Goal: Task Accomplishment & Management: Manage account settings

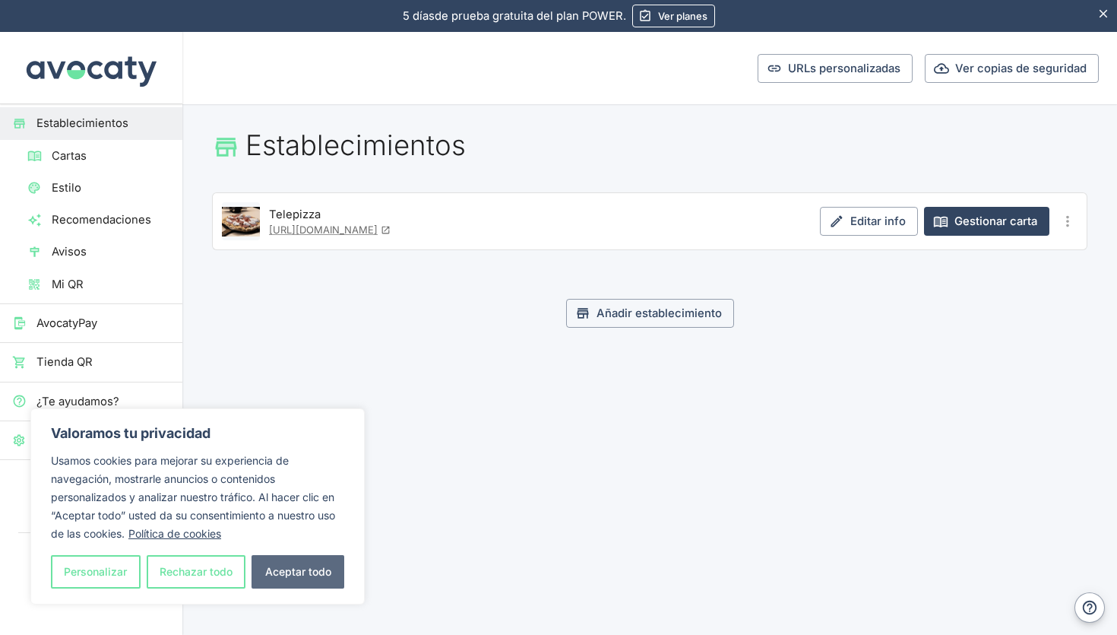
click at [300, 571] on button "Aceptar todo" at bounding box center [298, 571] width 93 height 33
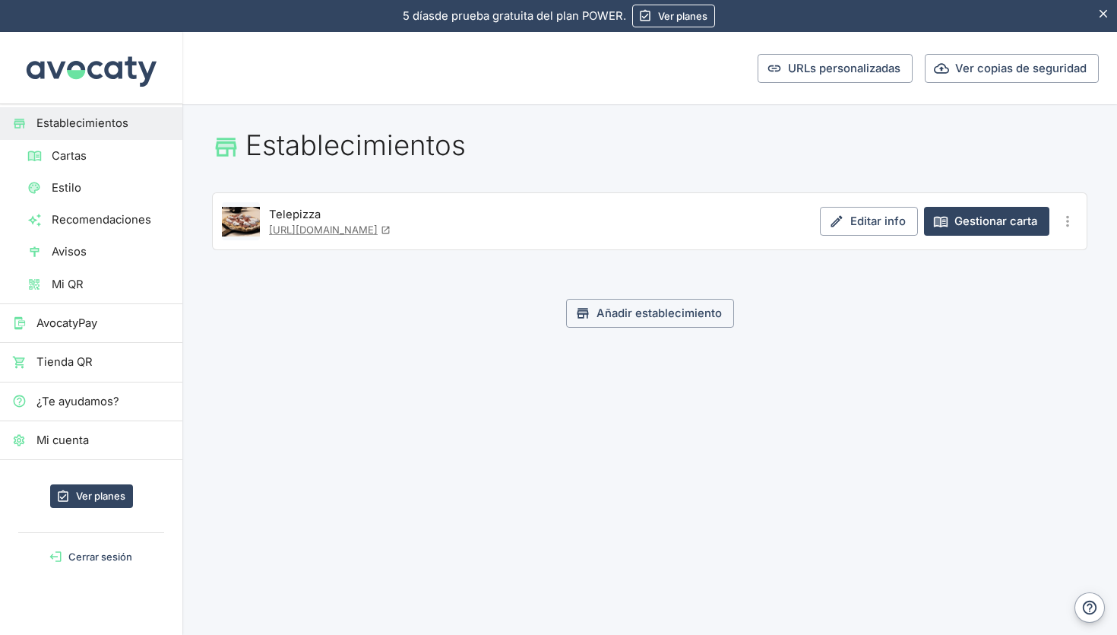
checkbox input "true"
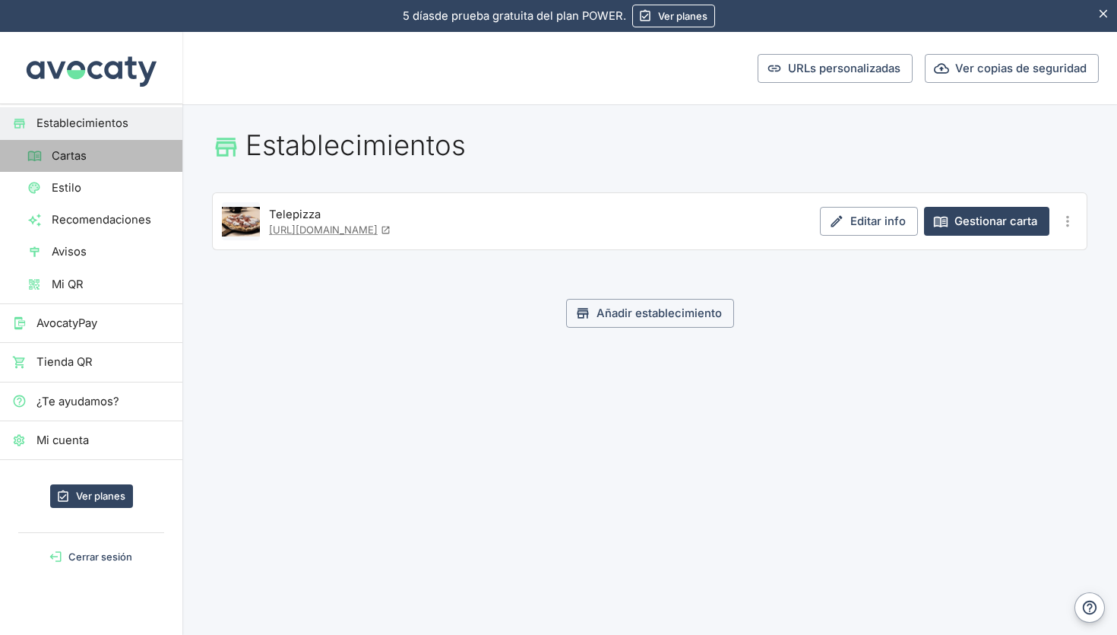
click at [99, 160] on span "Cartas" at bounding box center [111, 155] width 119 height 17
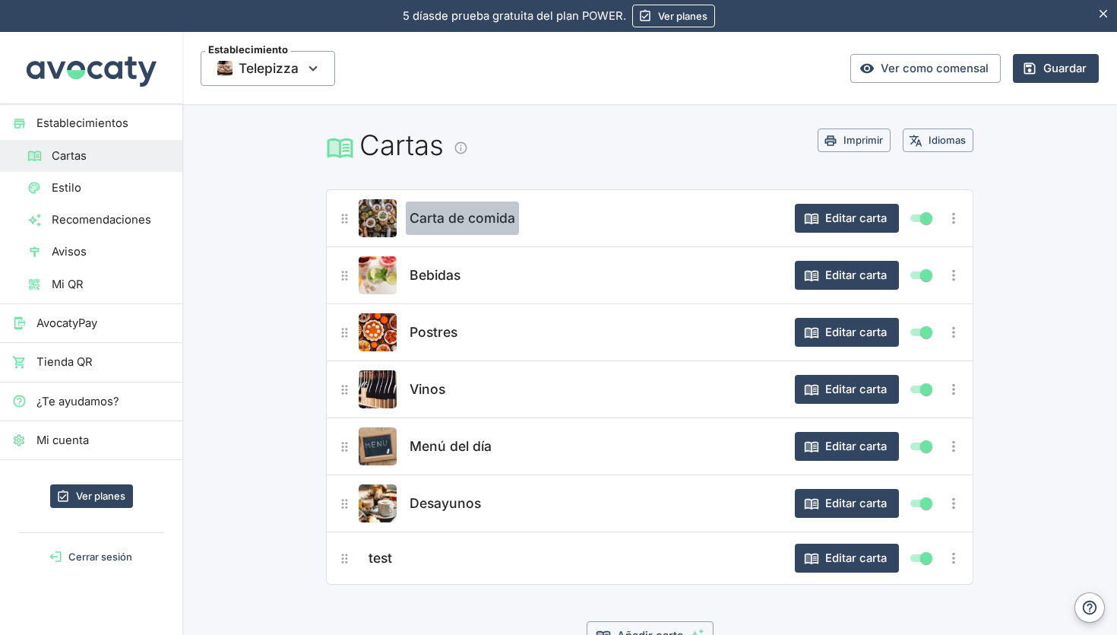
click at [495, 216] on span "Carta de comida" at bounding box center [463, 217] width 106 height 21
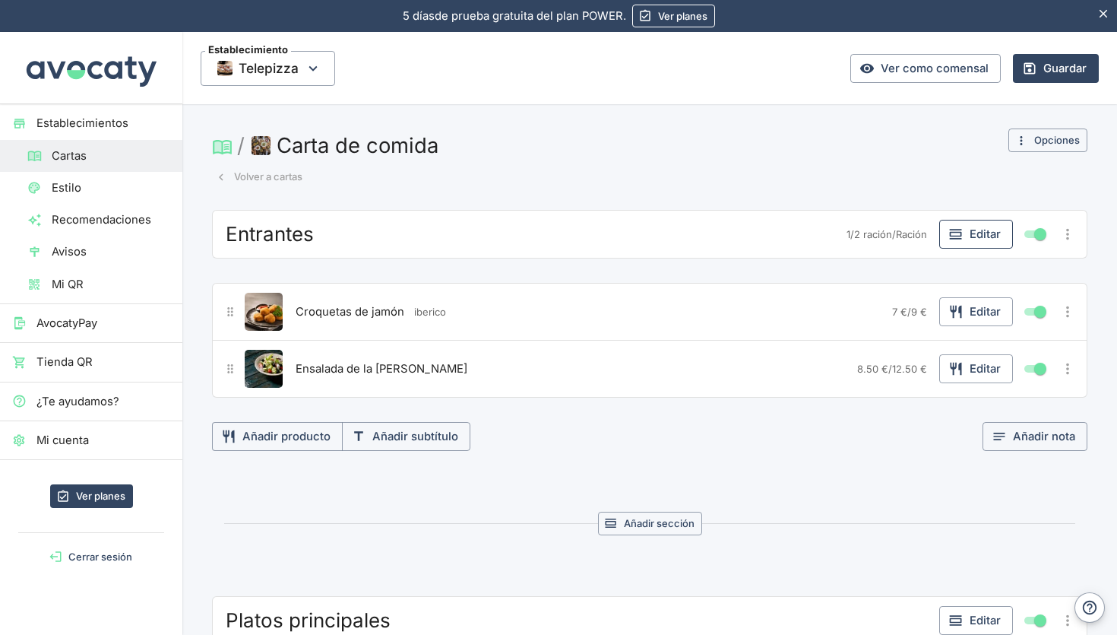
click at [970, 238] on button "Editar" at bounding box center [976, 234] width 74 height 29
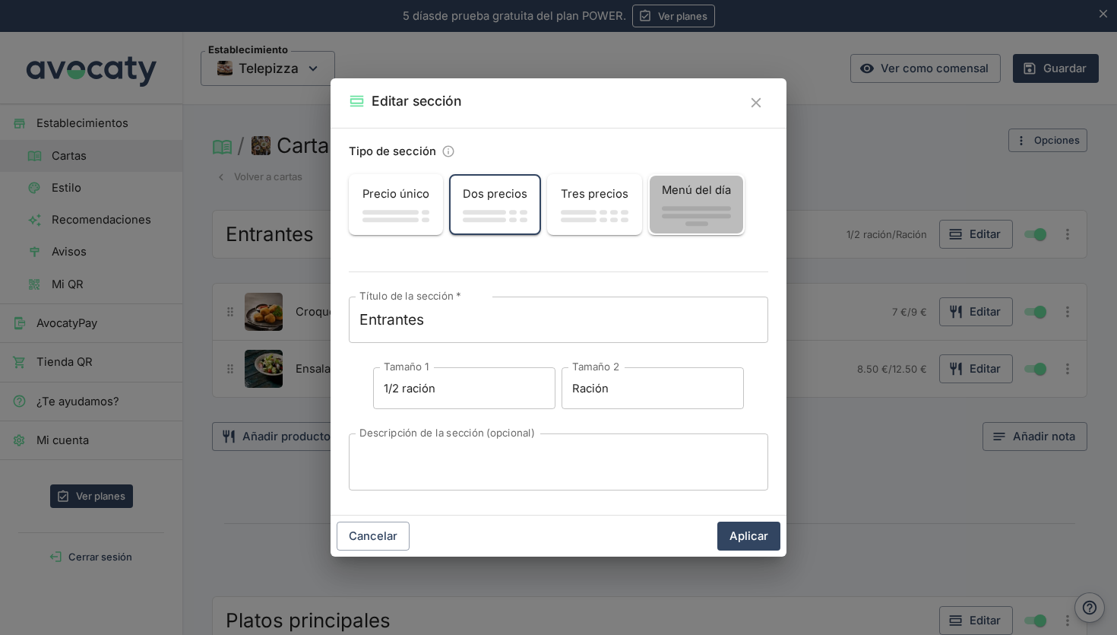
click at [701, 207] on span "button" at bounding box center [696, 209] width 69 height 5
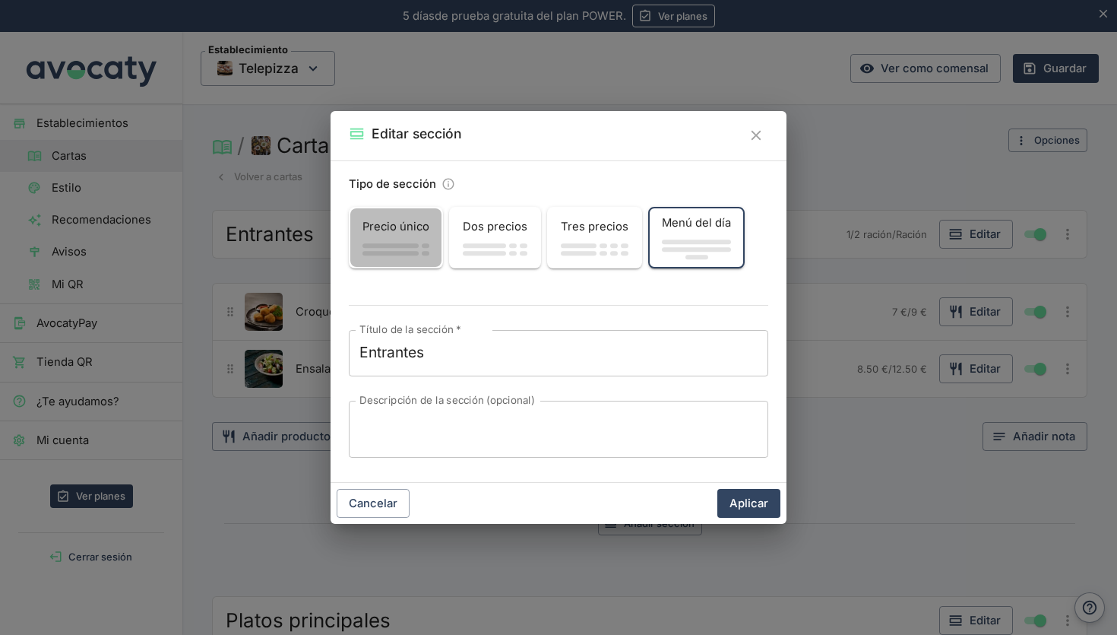
click at [423, 230] on span "Precio único" at bounding box center [395, 226] width 67 height 17
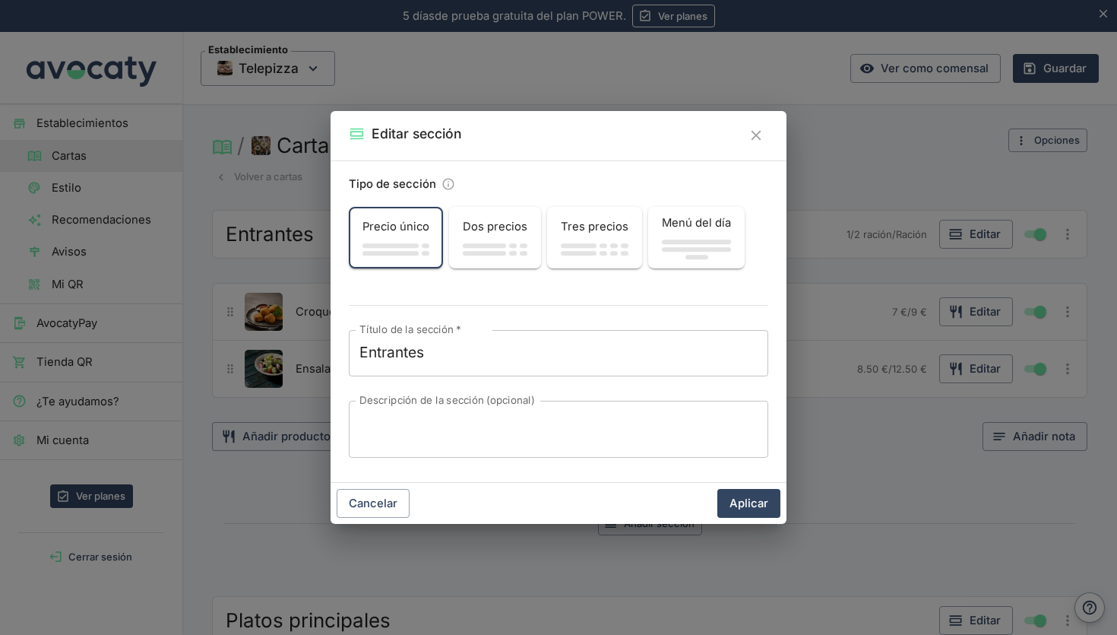
click at [449, 182] on icon "Información sobre tipos de sección" at bounding box center [449, 184] width 14 height 14
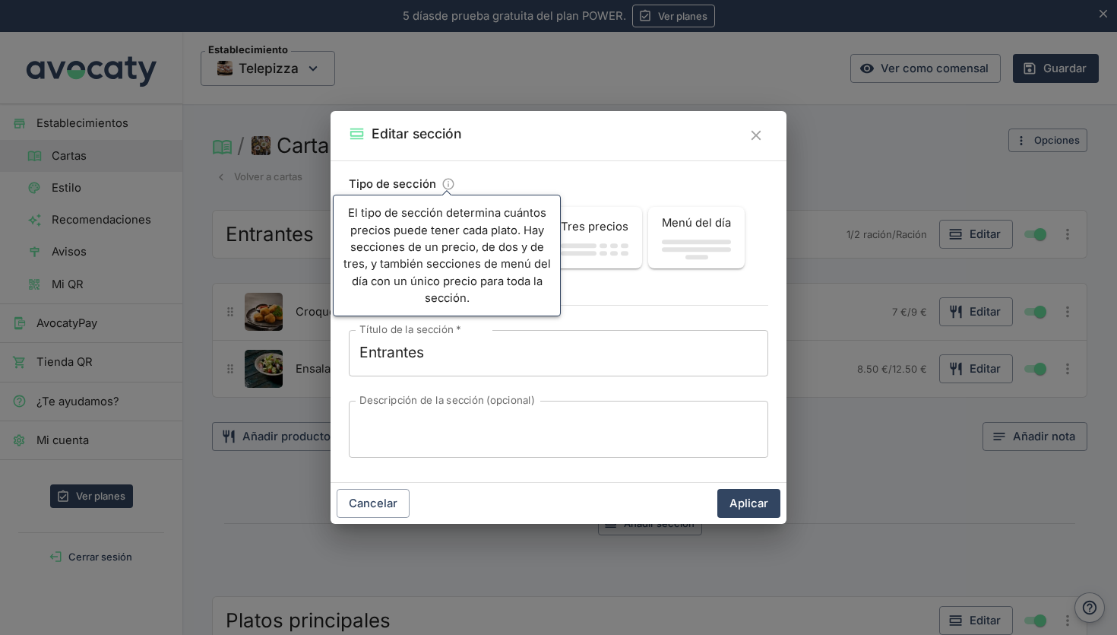
click at [755, 135] on icon "Cerrar" at bounding box center [756, 136] width 10 height 10
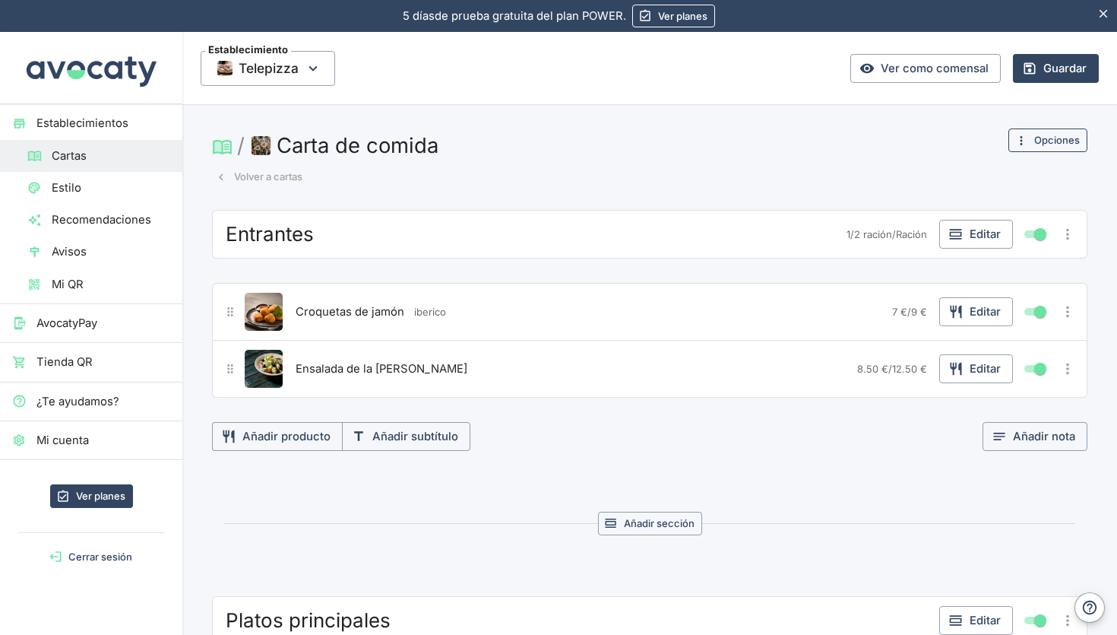
click at [1048, 144] on button "Opciones" at bounding box center [1047, 140] width 79 height 24
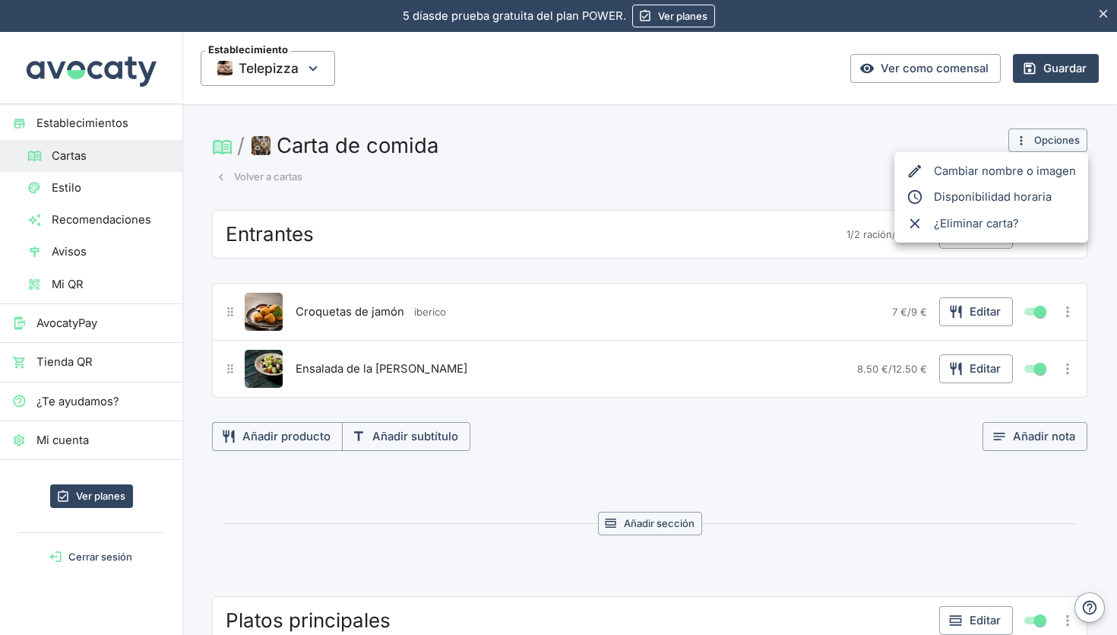
click at [718, 166] on div at bounding box center [558, 317] width 1117 height 635
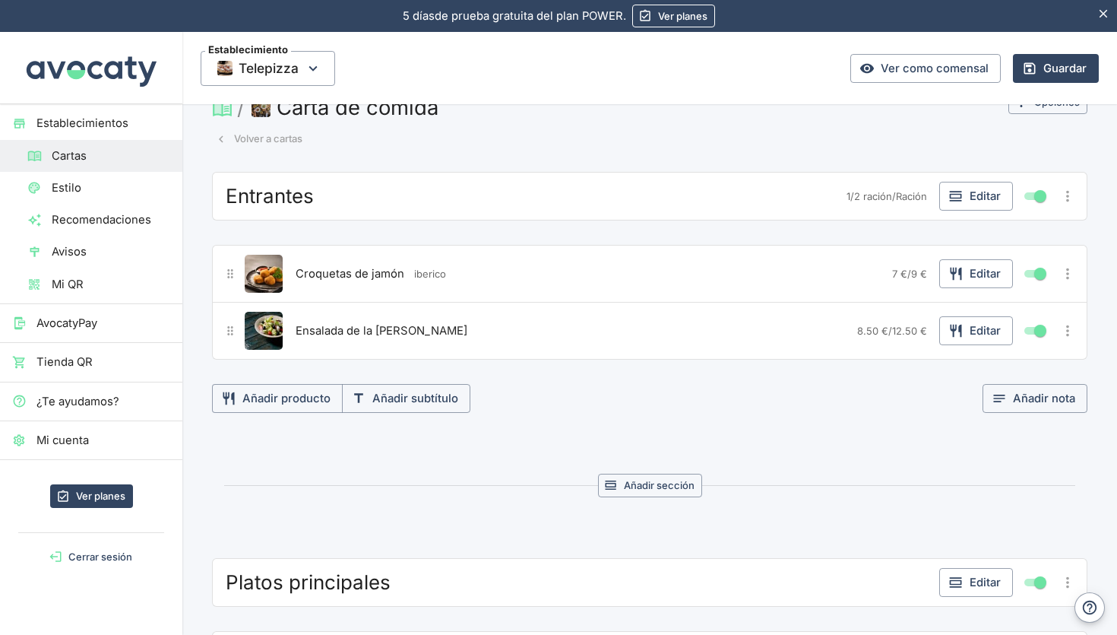
click at [375, 274] on span "Croquetas de jamón" at bounding box center [350, 273] width 109 height 17
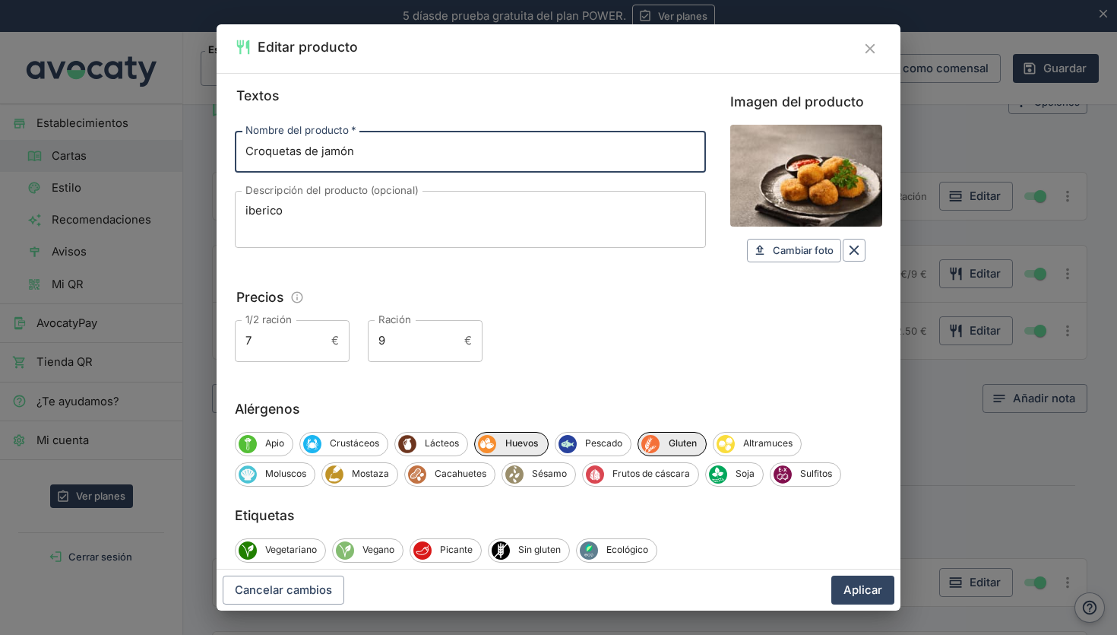
scroll to position [0, 0]
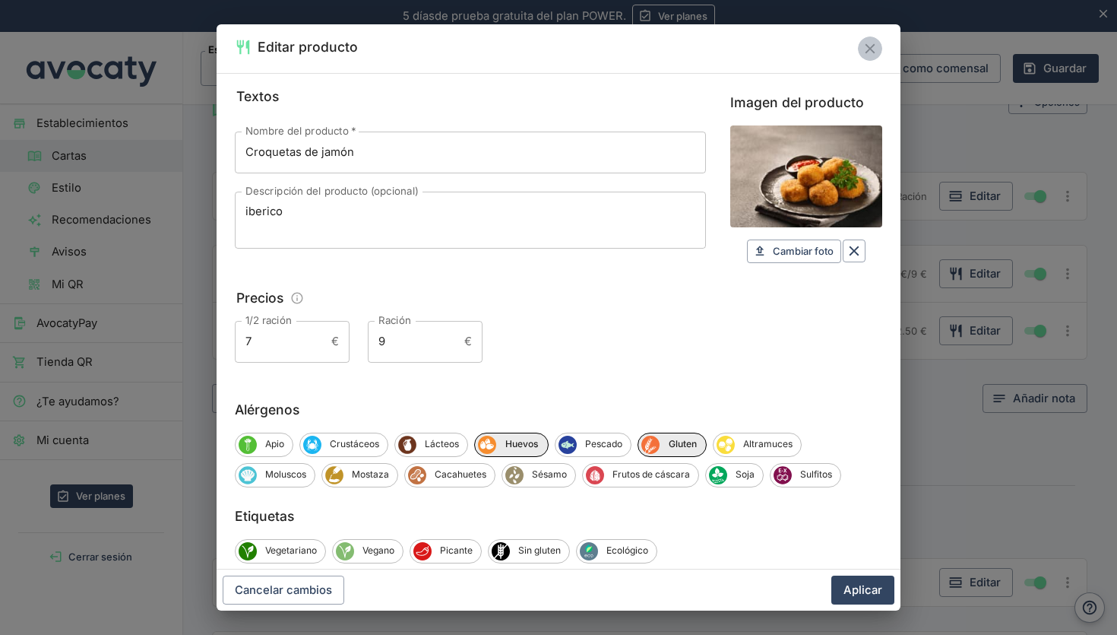
click at [873, 47] on icon "Cerrar" at bounding box center [870, 48] width 17 height 17
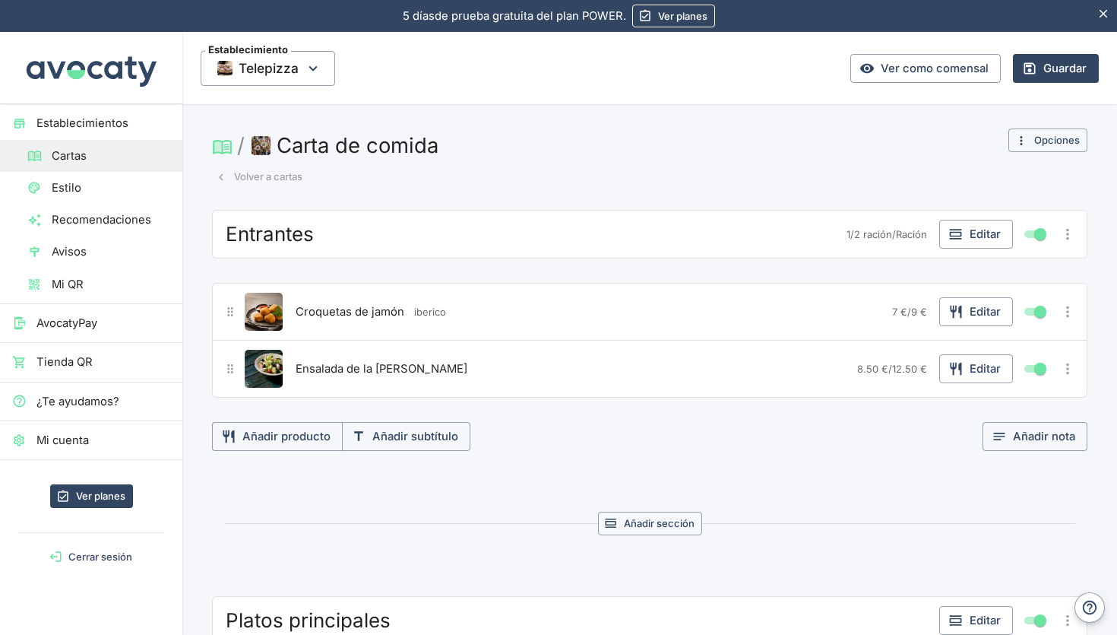
click at [242, 174] on button "Volver a cartas" at bounding box center [259, 177] width 94 height 24
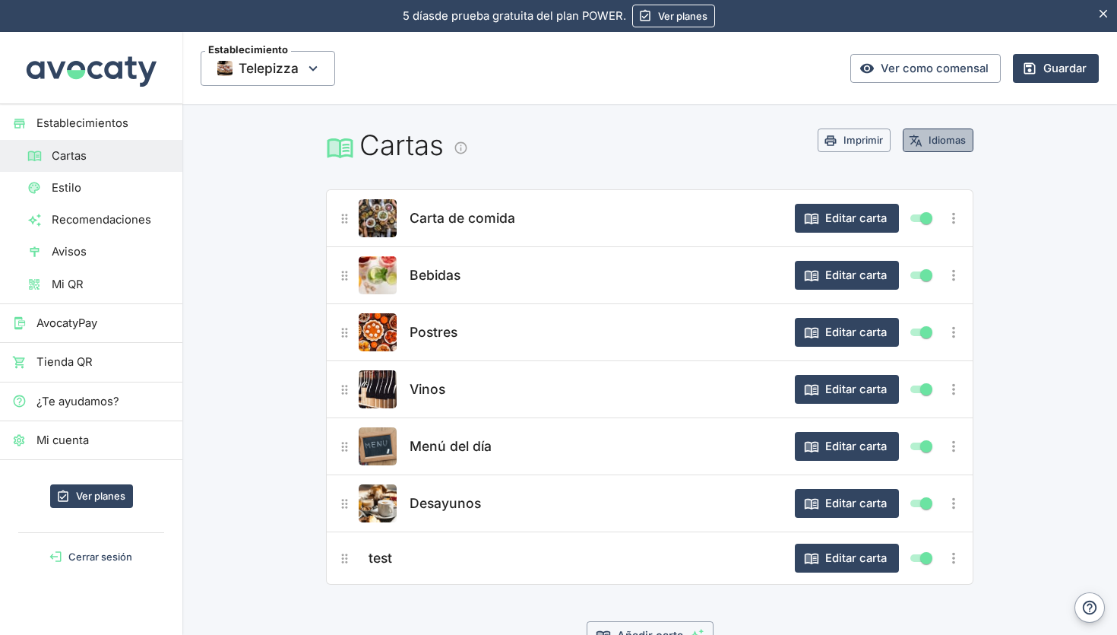
click at [936, 141] on button "Idiomas" at bounding box center [938, 140] width 71 height 24
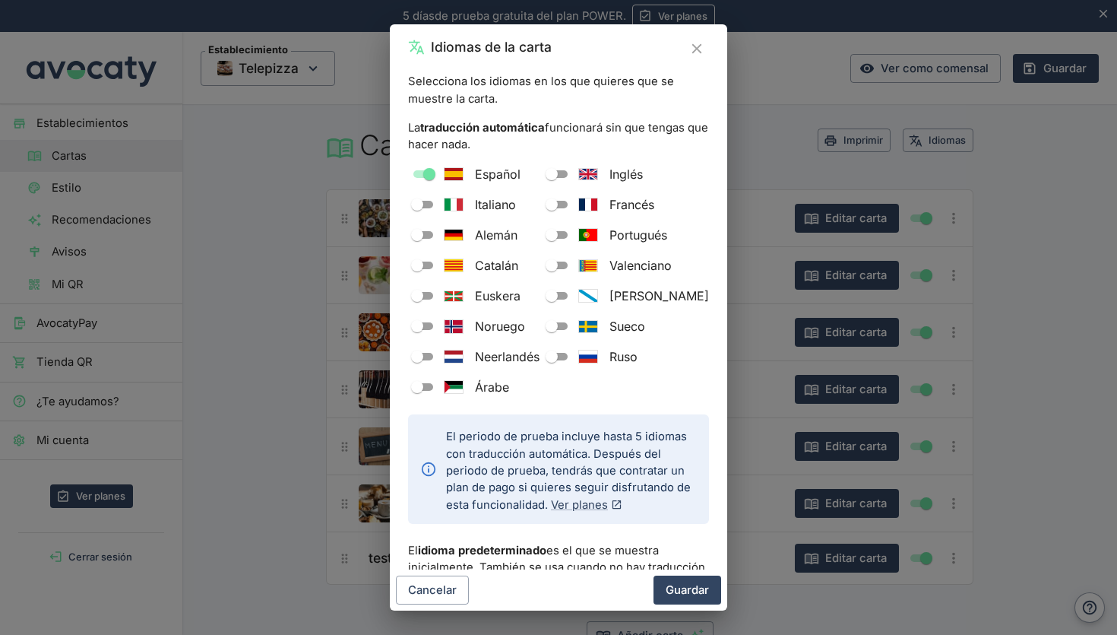
click at [697, 53] on icon "Cerrar" at bounding box center [697, 48] width 17 height 17
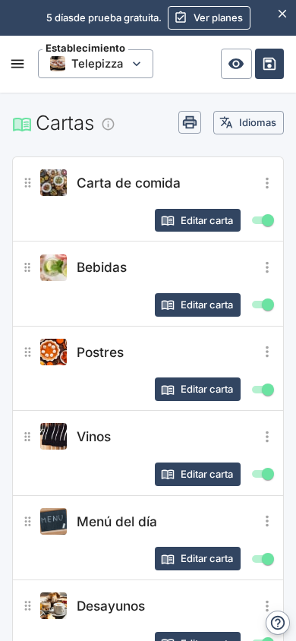
click at [271, 184] on icon "Más opciones" at bounding box center [267, 183] width 17 height 17
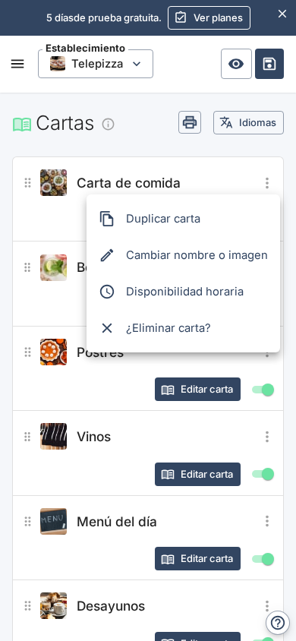
click at [271, 184] on div at bounding box center [148, 320] width 296 height 641
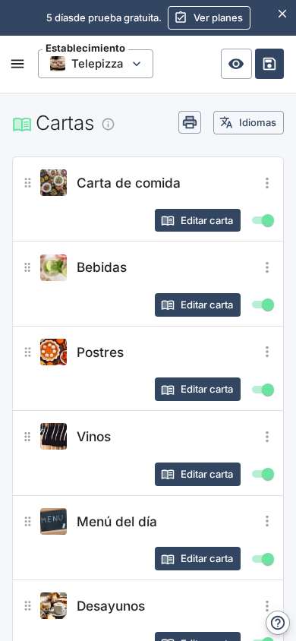
click at [264, 182] on icon "Más opciones" at bounding box center [267, 183] width 17 height 17
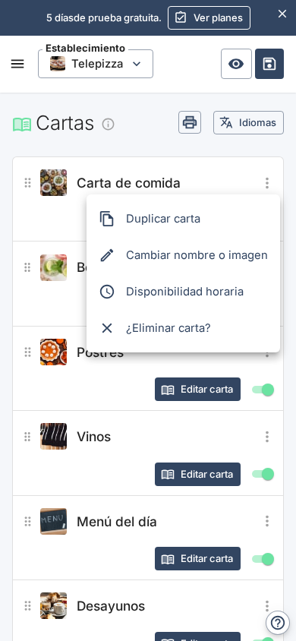
click at [264, 182] on div at bounding box center [148, 320] width 296 height 641
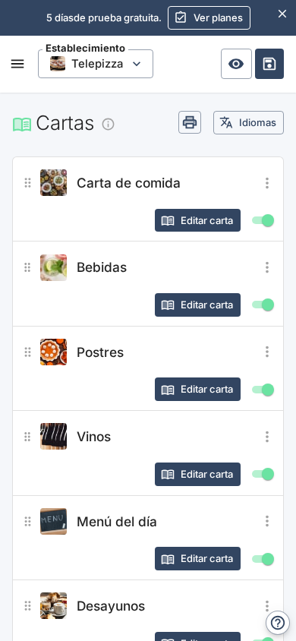
click at [281, 16] on icon "Esconder aviso" at bounding box center [283, 13] width 8 height 8
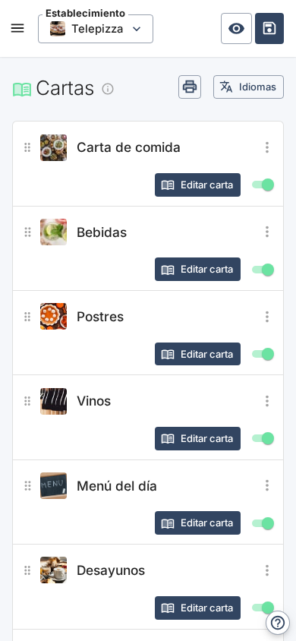
click at [23, 30] on icon "open drawer" at bounding box center [17, 28] width 17 height 17
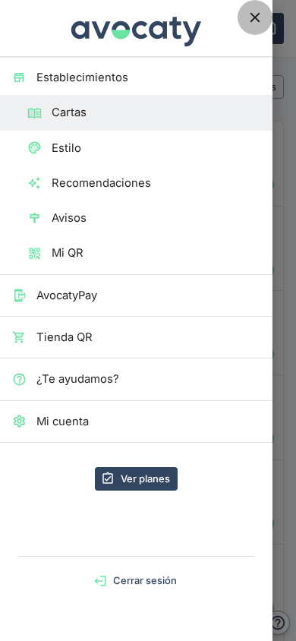
click at [256, 17] on icon "Cerrar menú" at bounding box center [255, 18] width 10 height 10
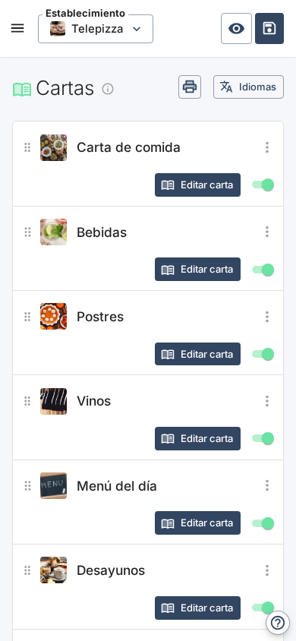
click at [19, 38] on button "open drawer" at bounding box center [17, 28] width 29 height 29
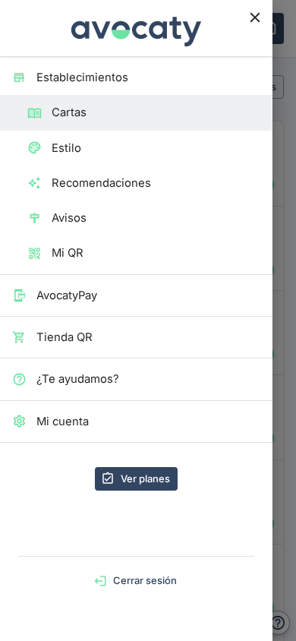
click at [257, 22] on icon "Cerrar menú" at bounding box center [255, 17] width 17 height 17
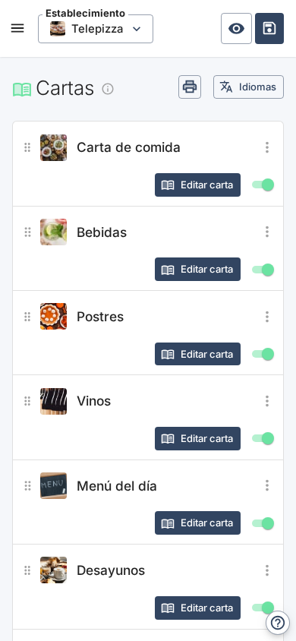
click at [22, 35] on icon "open drawer" at bounding box center [17, 28] width 17 height 17
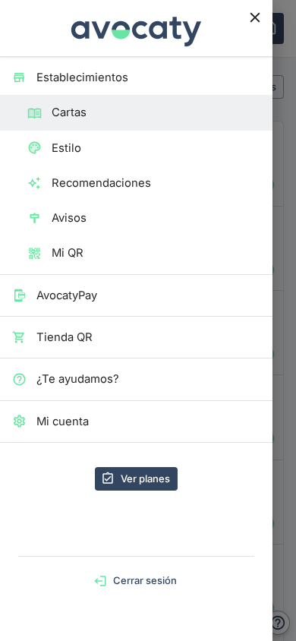
click at [76, 126] on link "Cartas" at bounding box center [136, 112] width 273 height 35
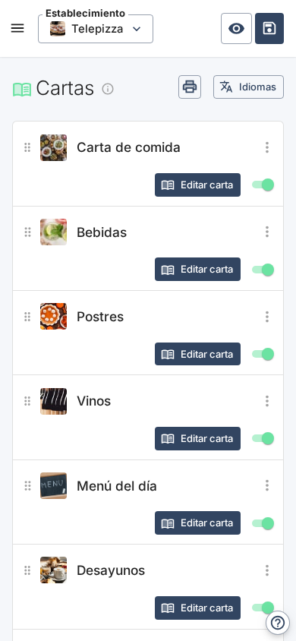
click at [23, 33] on icon "open drawer" at bounding box center [17, 28] width 13 height 8
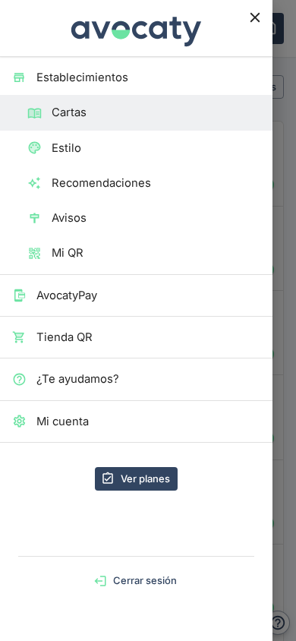
click at [84, 149] on span "Estilo" at bounding box center [156, 148] width 209 height 17
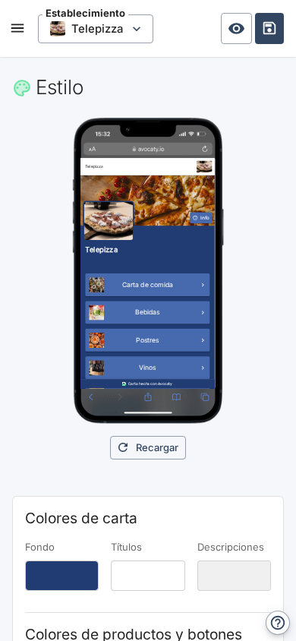
click at [23, 28] on icon "open drawer" at bounding box center [17, 28] width 13 height 8
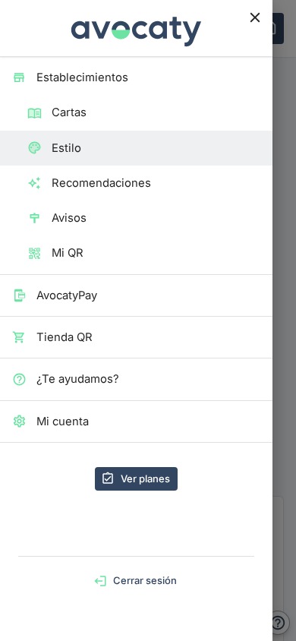
click at [74, 107] on span "Cartas" at bounding box center [156, 112] width 209 height 17
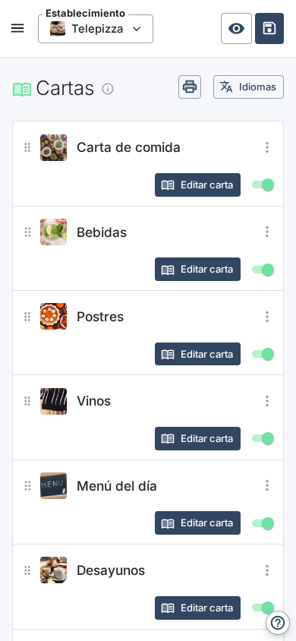
click at [27, 15] on div "Establecimiento Telepizza" at bounding box center [148, 28] width 296 height 57
click at [21, 28] on icon "open drawer" at bounding box center [17, 28] width 13 height 8
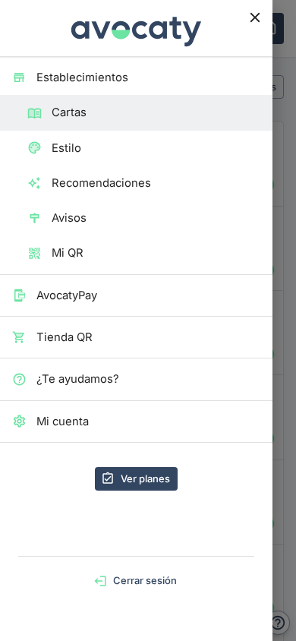
click at [21, 28] on div at bounding box center [136, 28] width 273 height 57
click at [257, 21] on icon "Cerrar menú" at bounding box center [255, 17] width 17 height 17
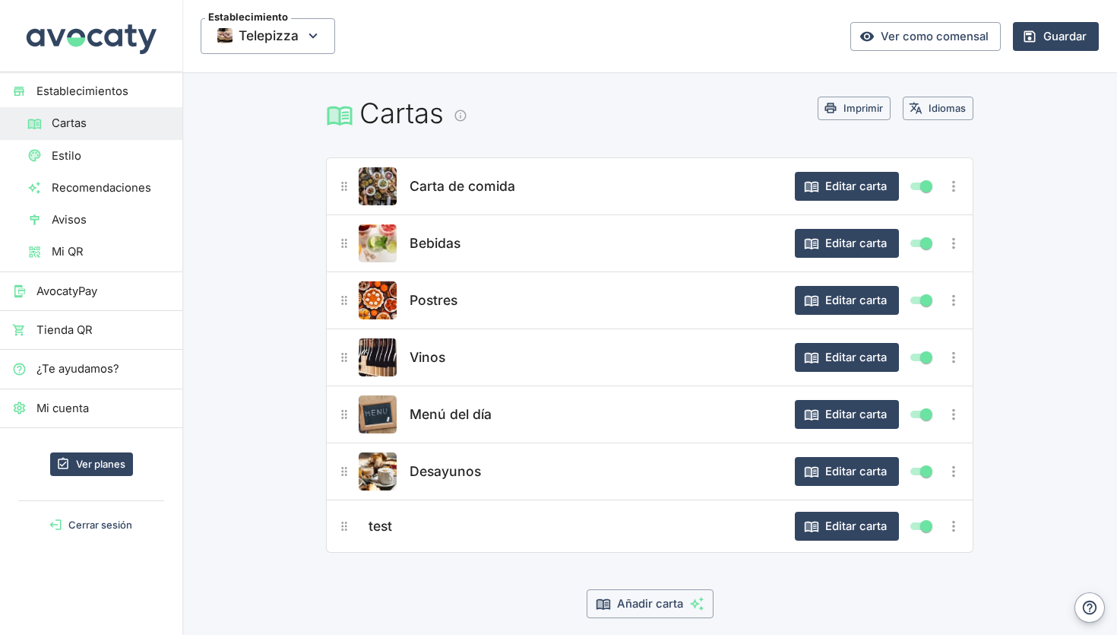
click at [74, 45] on img at bounding box center [91, 35] width 137 height 71
click at [100, 371] on span "¿Te ayudamos?" at bounding box center [103, 368] width 134 height 17
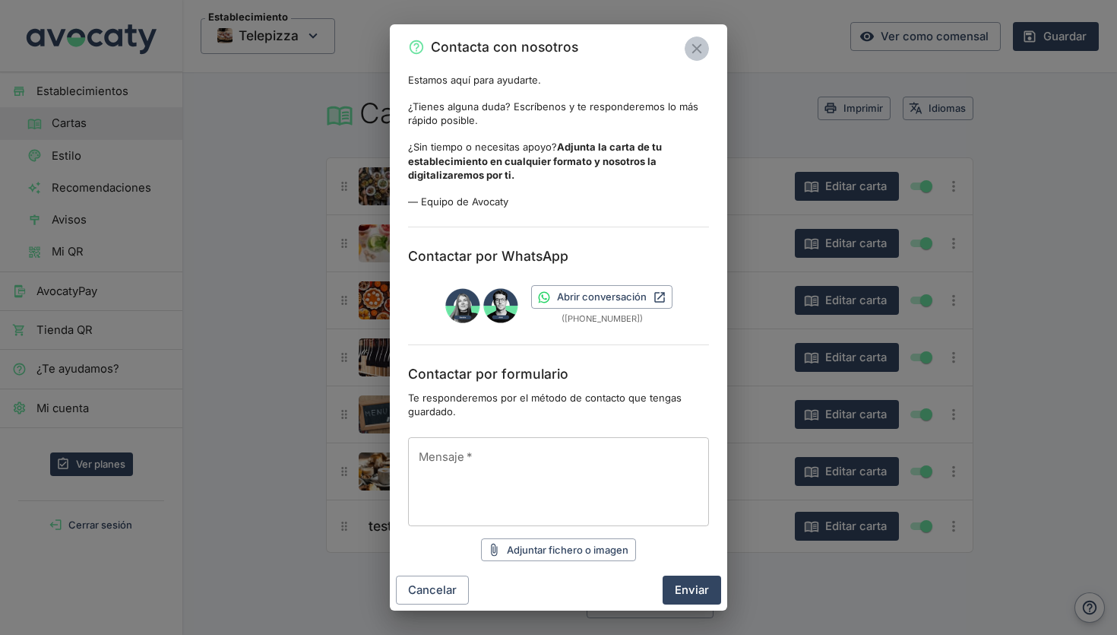
click at [696, 49] on icon "Cerrar" at bounding box center [697, 49] width 10 height 10
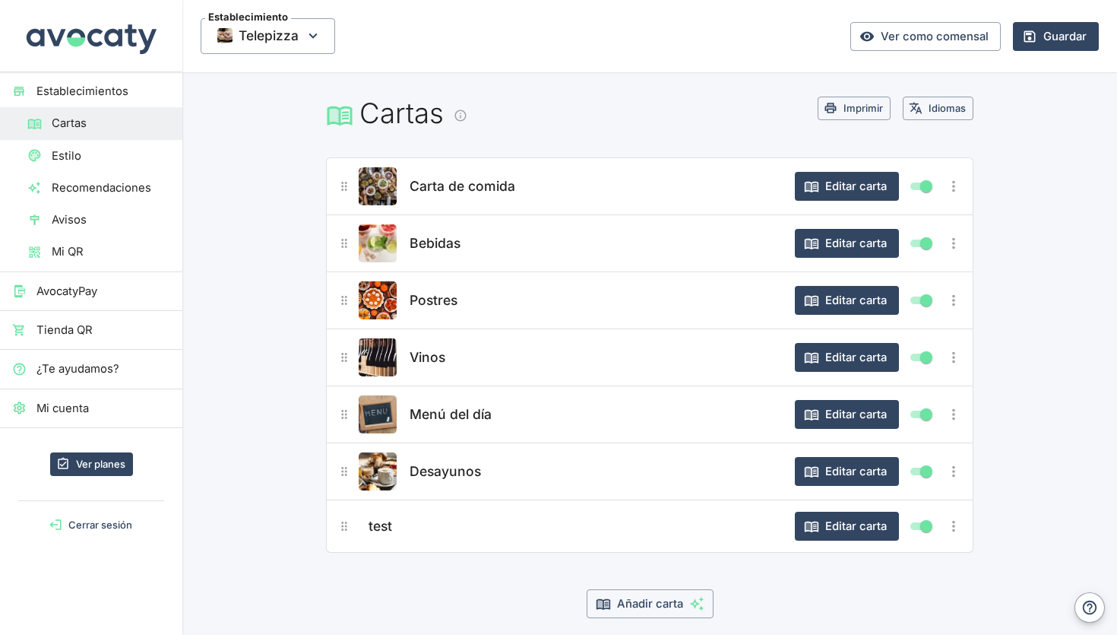
click at [453, 186] on span "Carta de comida" at bounding box center [463, 186] width 106 height 21
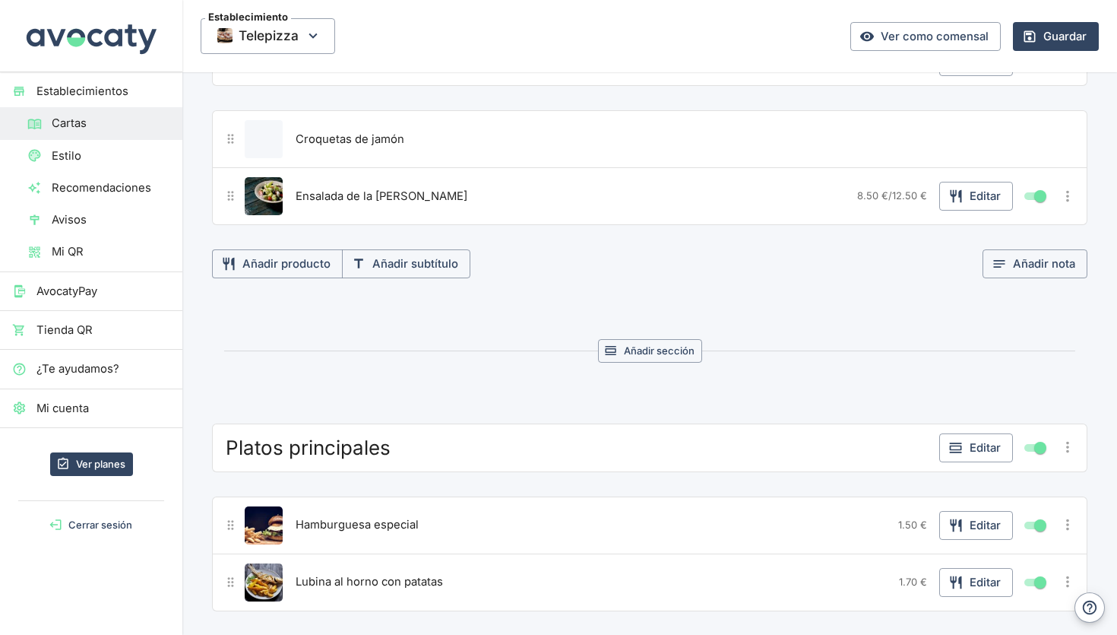
scroll to position [40, 0]
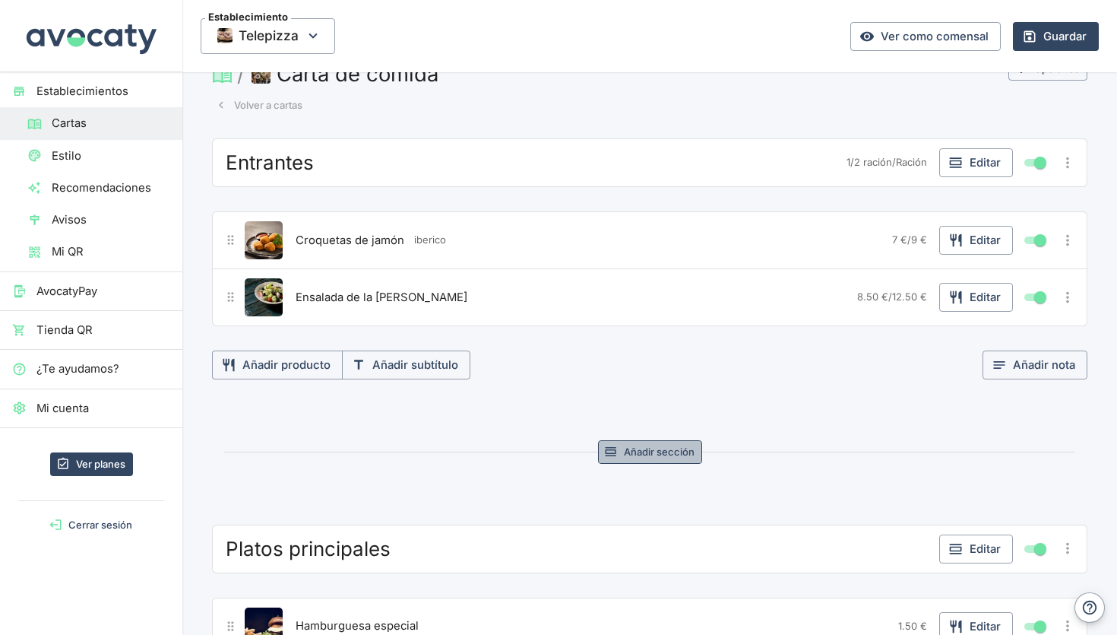
click at [662, 446] on button "Añadir sección" at bounding box center [650, 452] width 104 height 24
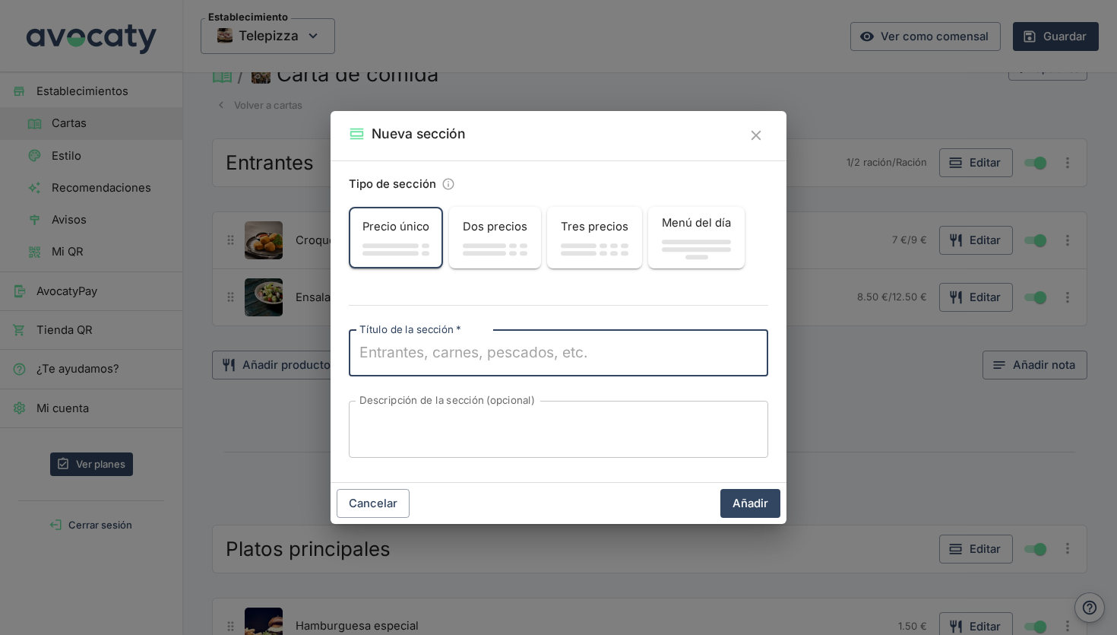
click at [502, 245] on span "button" at bounding box center [484, 245] width 43 height 5
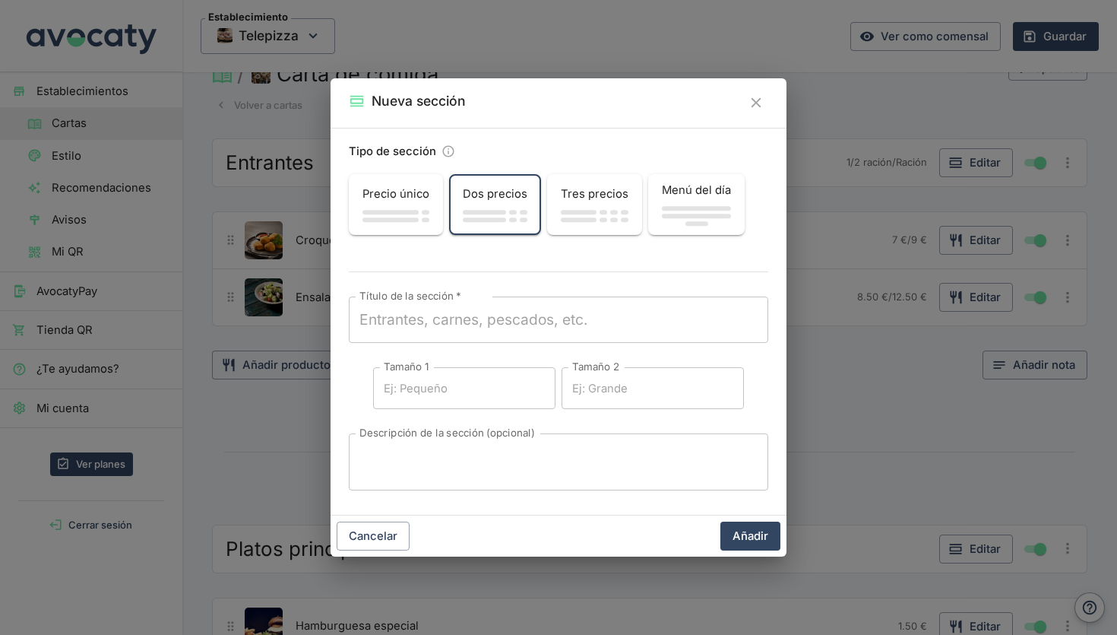
click at [600, 213] on span "button" at bounding box center [604, 213] width 8 height 5
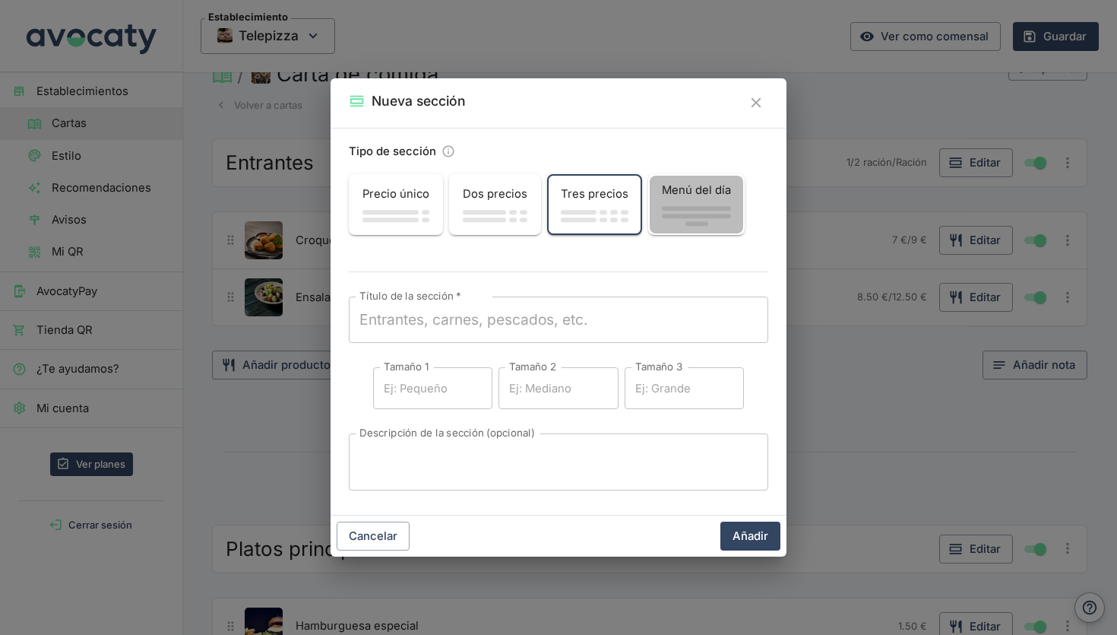
click at [679, 207] on span "button" at bounding box center [696, 209] width 69 height 5
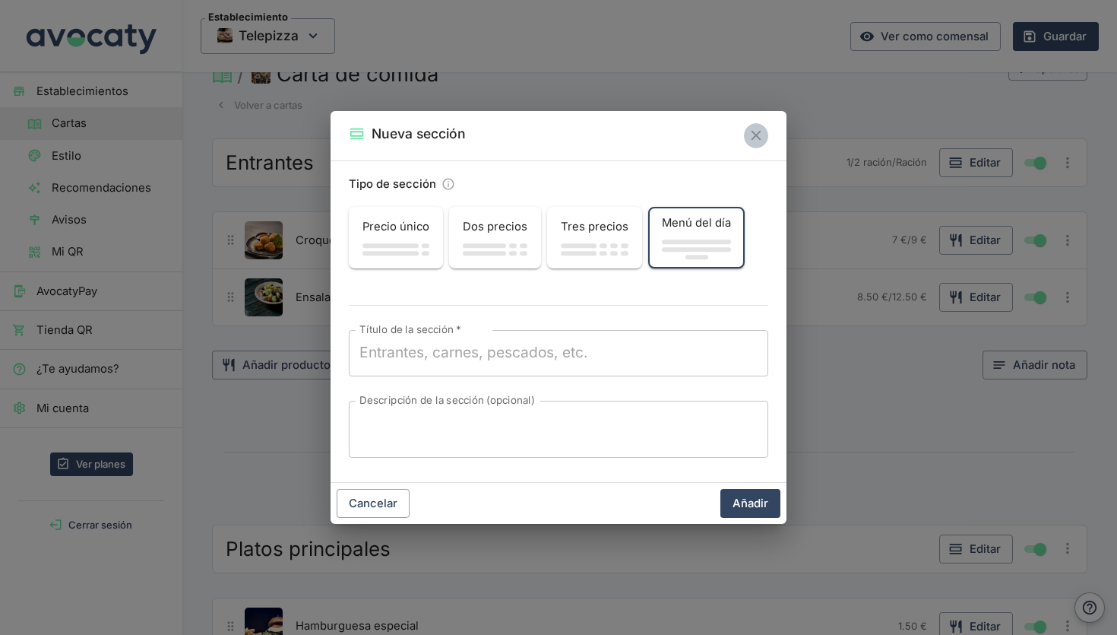
click at [758, 137] on icon "Cerrar" at bounding box center [756, 135] width 17 height 17
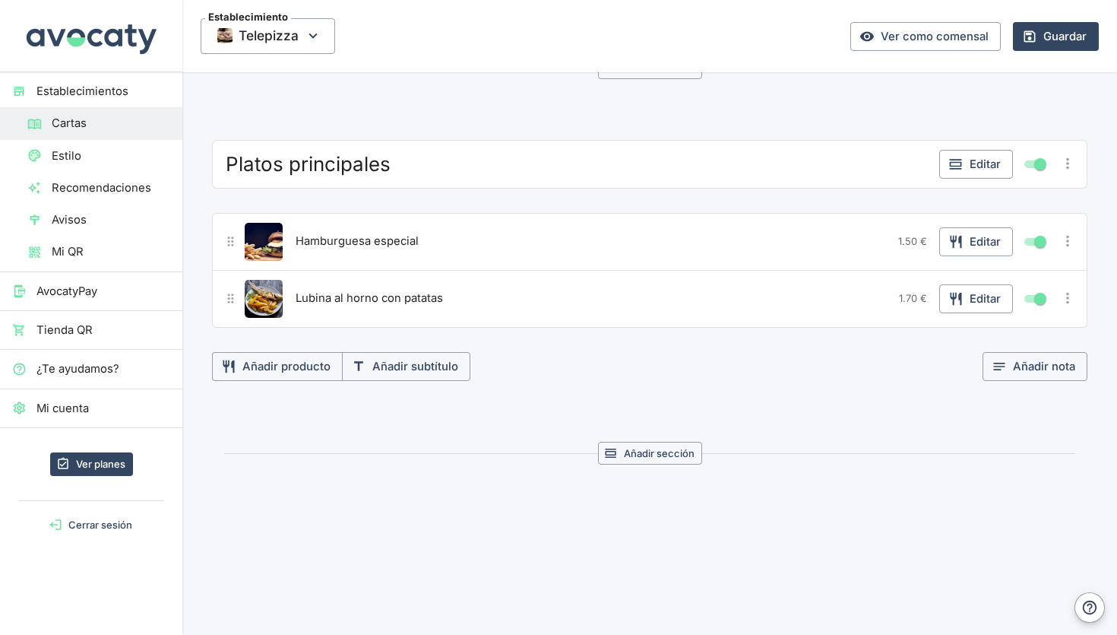
scroll to position [27, 0]
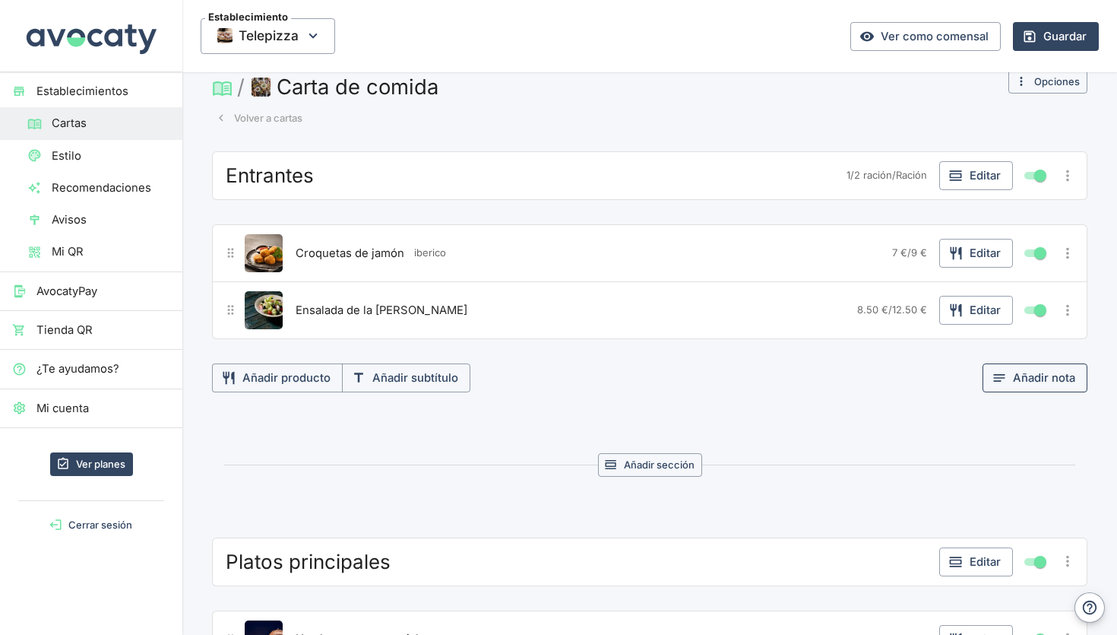
click at [1006, 381] on icon "button" at bounding box center [999, 377] width 15 height 15
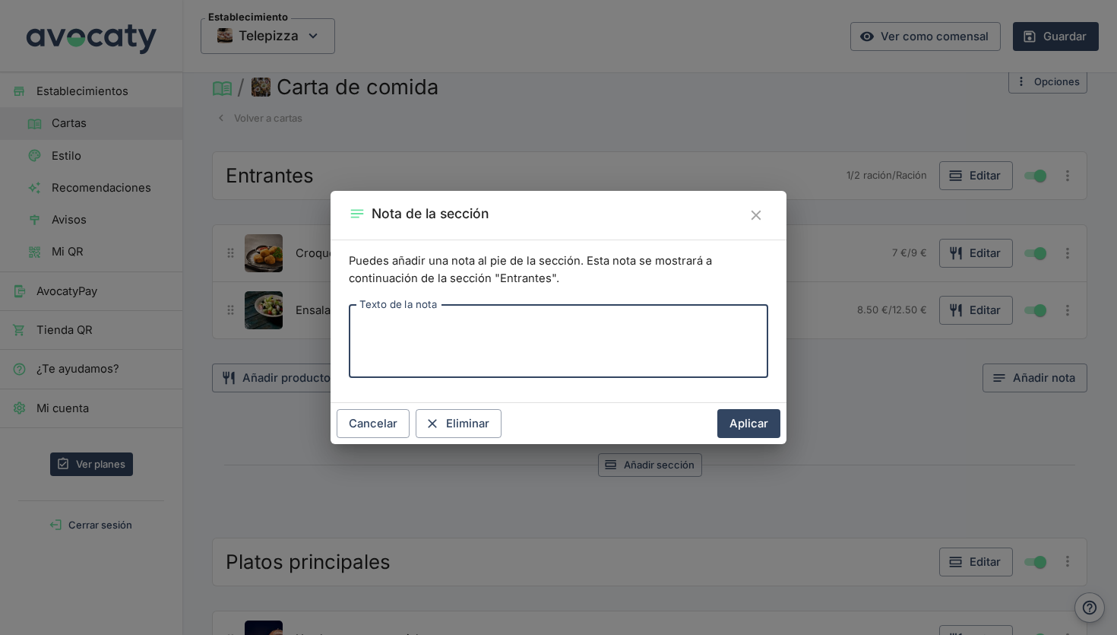
click at [651, 348] on textarea "Texto de la nota" at bounding box center [558, 341] width 398 height 48
type textarea "ahora"
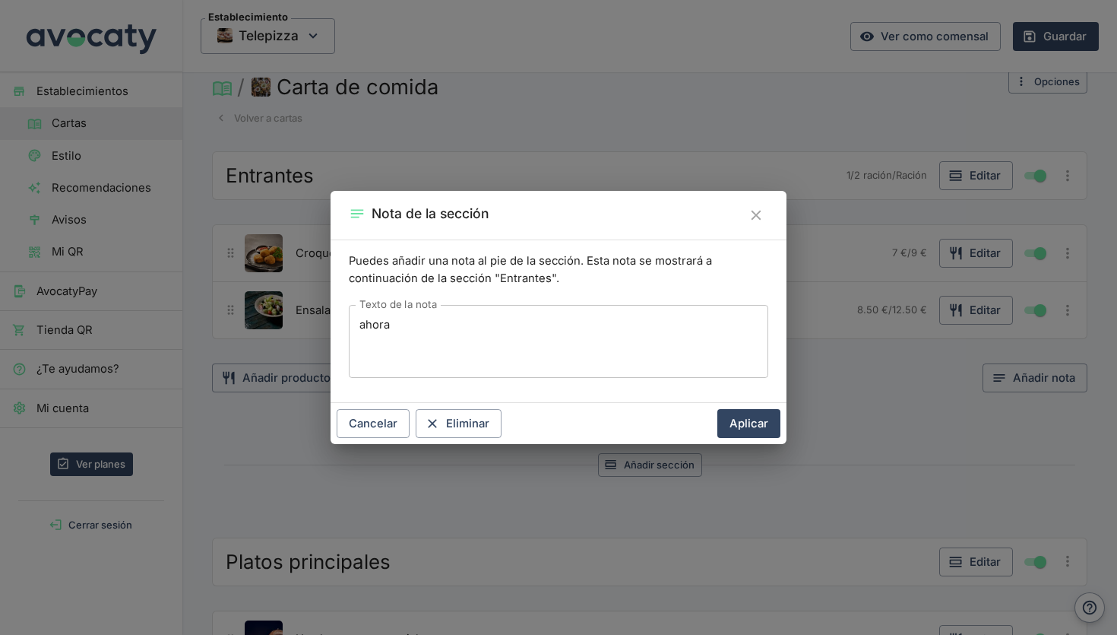
click at [748, 407] on div "Cancelar Eliminar Aplicar" at bounding box center [559, 423] width 456 height 41
click at [748, 417] on button "Aplicar" at bounding box center [748, 423] width 63 height 29
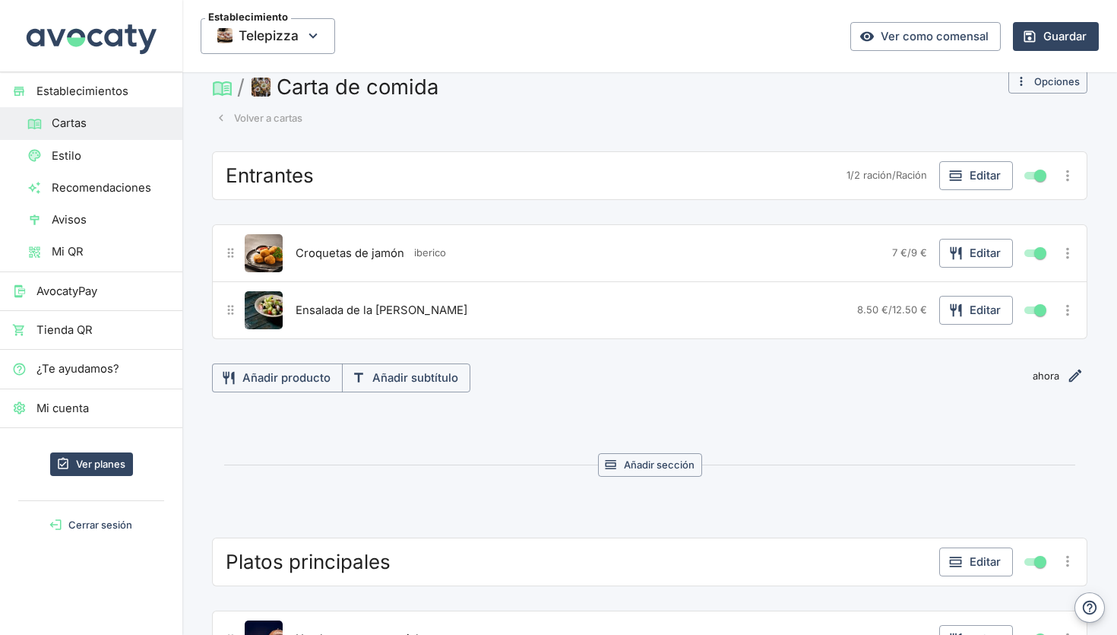
scroll to position [0, 0]
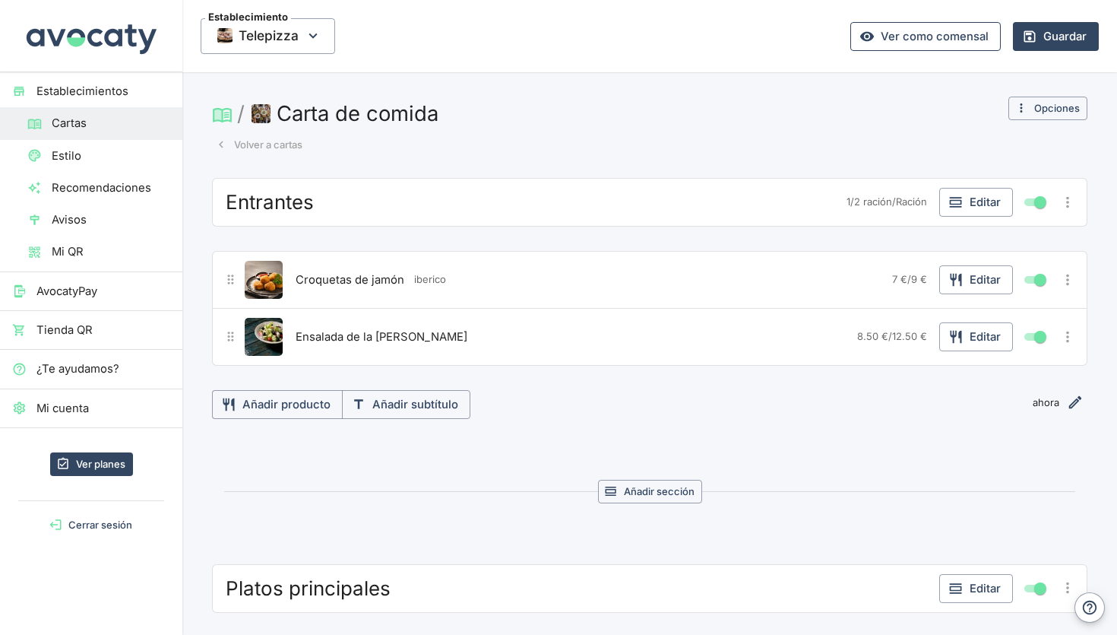
click at [947, 36] on link "Ver como comensal" at bounding box center [925, 36] width 150 height 29
click at [926, 37] on link "Ver como comensal" at bounding box center [925, 36] width 150 height 29
click at [382, 116] on button "Carta de comida" at bounding box center [346, 113] width 196 height 33
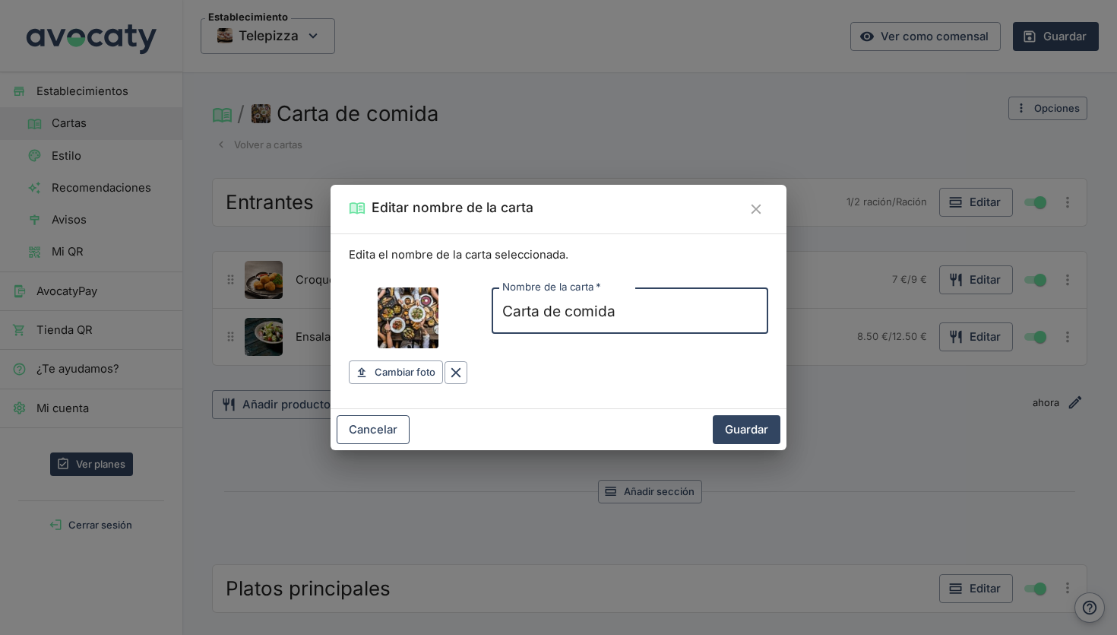
click at [386, 422] on button "Cancelar" at bounding box center [373, 429] width 73 height 29
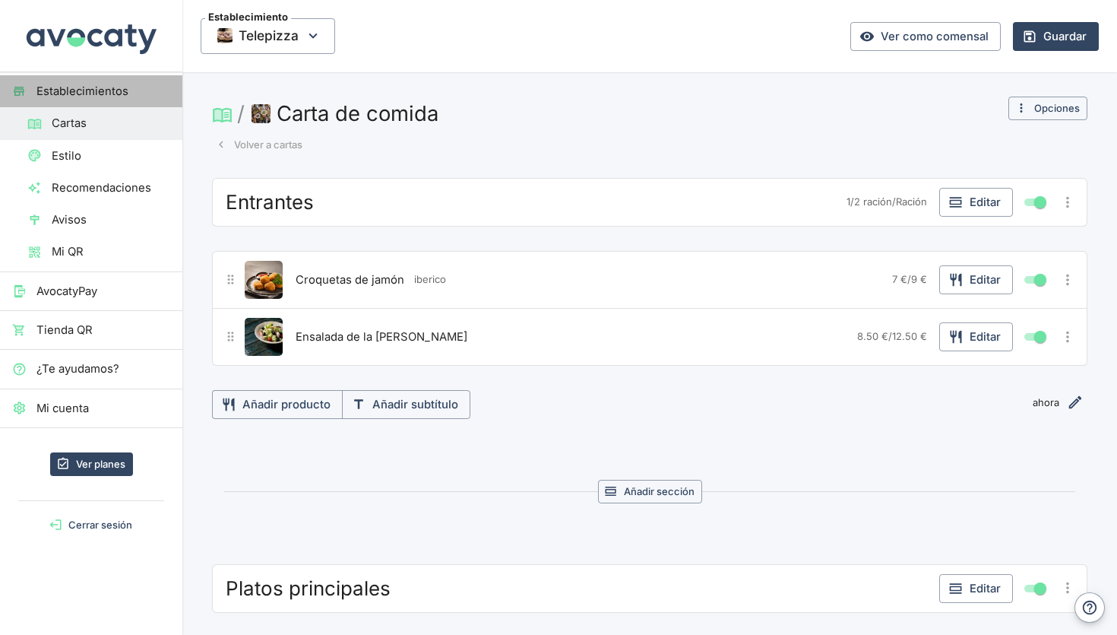
click at [81, 93] on span "Establecimientos" at bounding box center [103, 91] width 134 height 17
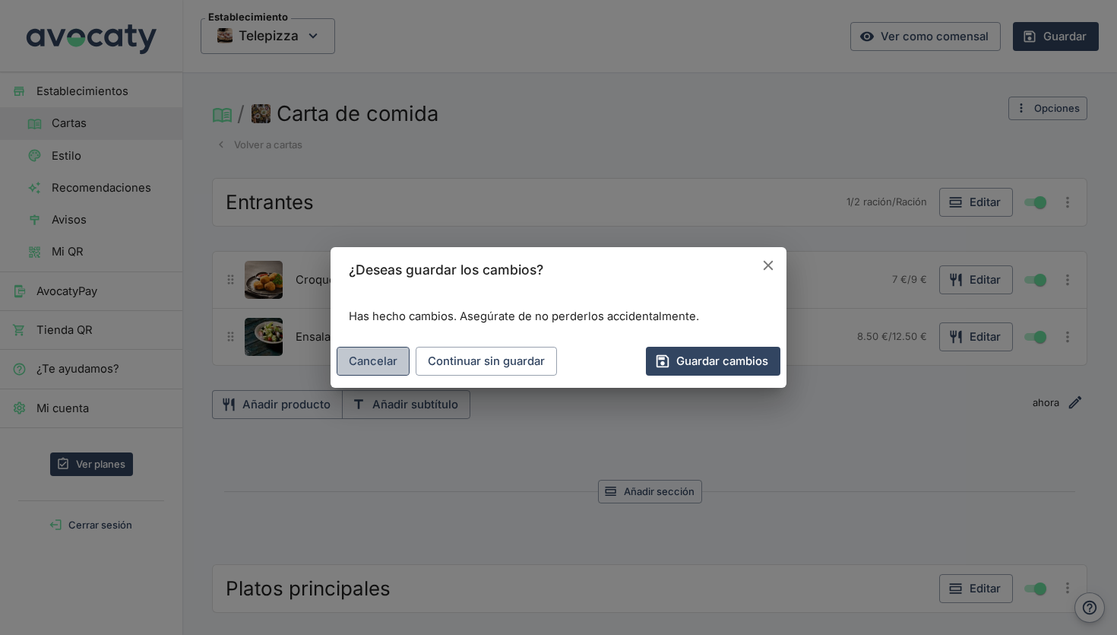
click at [378, 359] on button "Cancelar" at bounding box center [373, 361] width 73 height 29
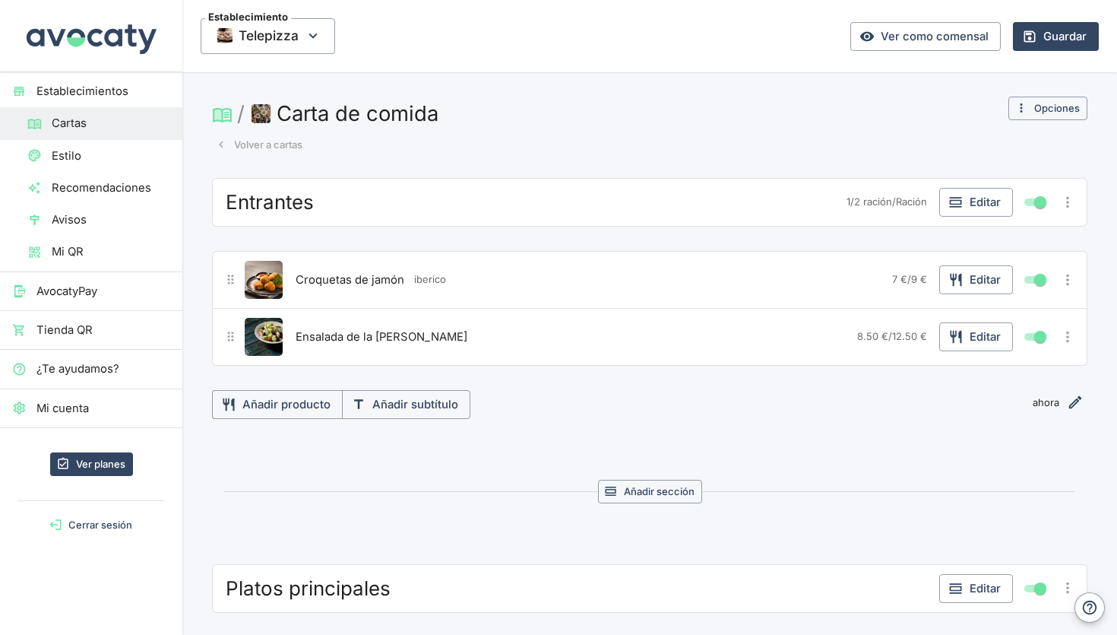
click at [85, 153] on span "Estilo" at bounding box center [111, 155] width 119 height 17
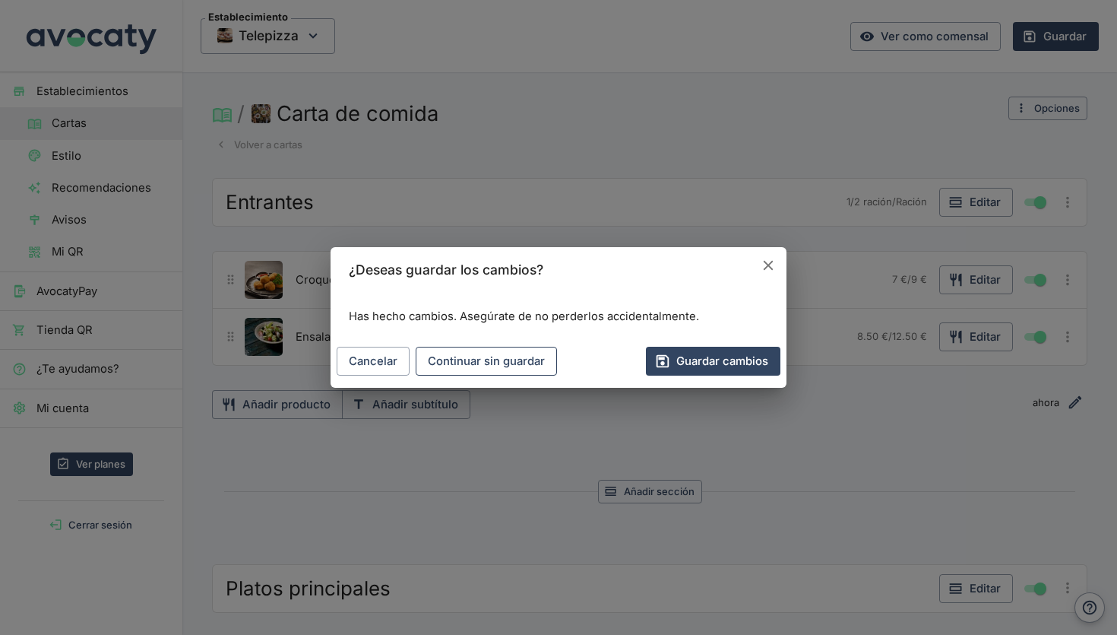
click at [516, 354] on button "Continuar sin guardar" at bounding box center [486, 361] width 141 height 29
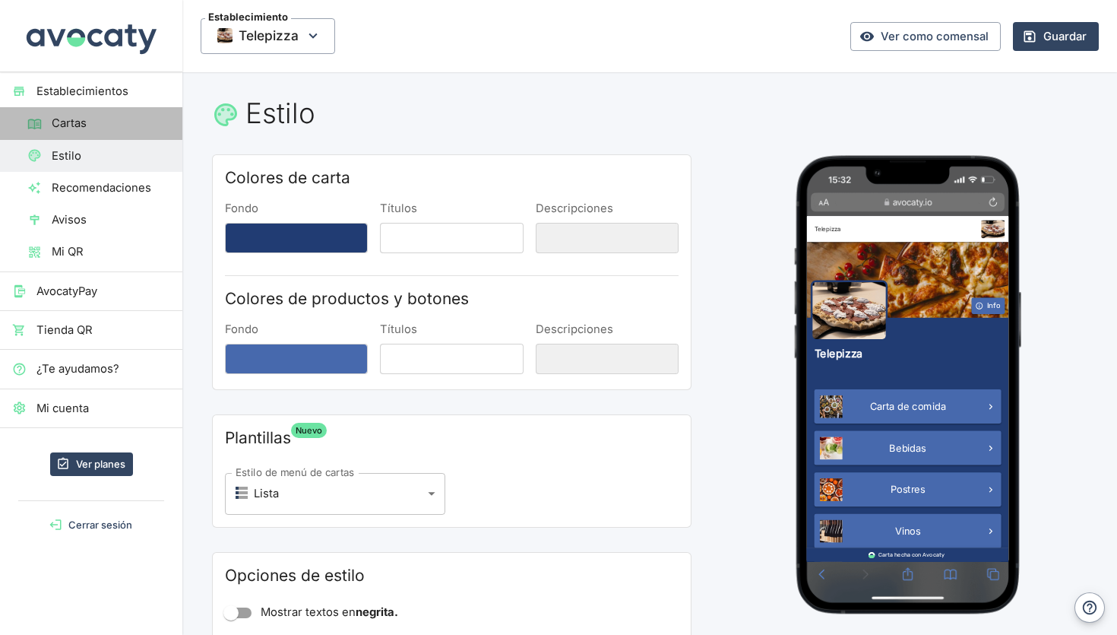
click at [62, 122] on span "Cartas" at bounding box center [111, 123] width 119 height 17
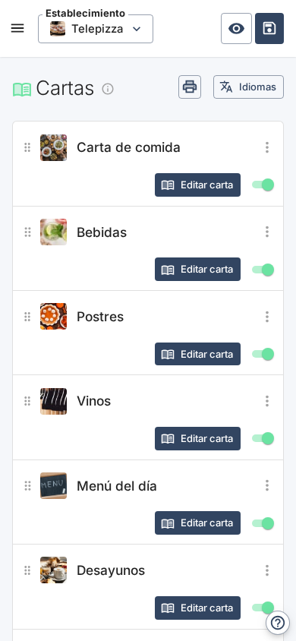
click at [12, 32] on icon "open drawer" at bounding box center [17, 28] width 13 height 8
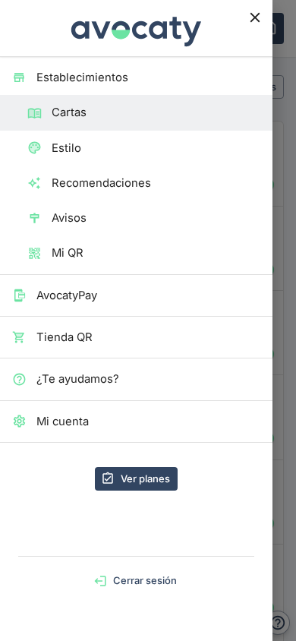
click at [256, 19] on icon "Cerrar menú" at bounding box center [255, 18] width 10 height 10
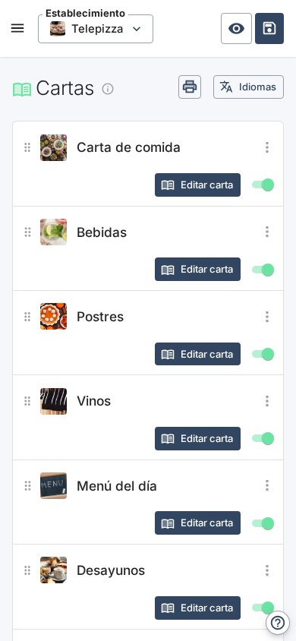
click at [21, 33] on icon "open drawer" at bounding box center [17, 28] width 17 height 17
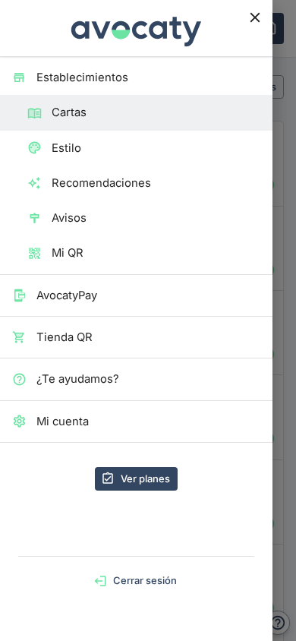
click at [72, 80] on span "Establecimientos" at bounding box center [148, 77] width 224 height 17
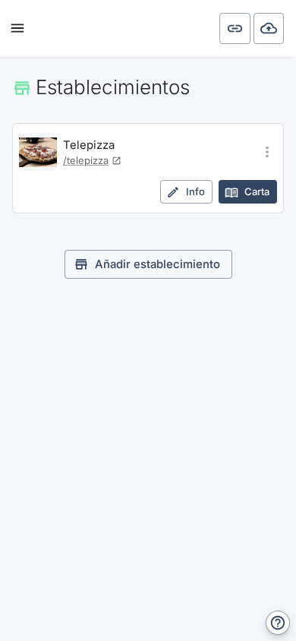
click at [18, 30] on icon "open drawer" at bounding box center [17, 28] width 17 height 17
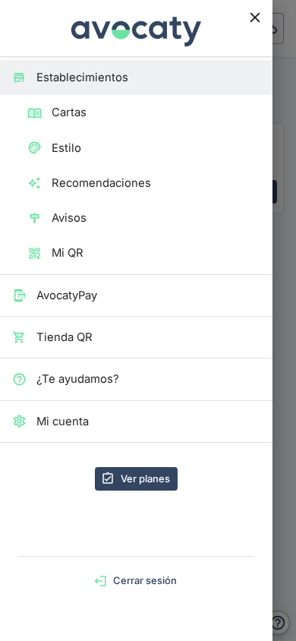
click at [255, 16] on icon "Cerrar menú" at bounding box center [255, 18] width 10 height 10
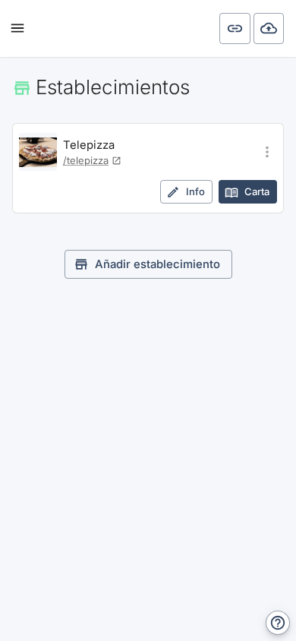
click at [270, 38] on button "Ver copias de seguridad" at bounding box center [269, 28] width 30 height 30
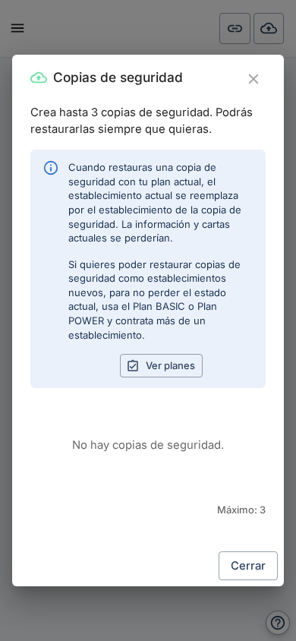
click at [256, 79] on icon "Cerrar" at bounding box center [253, 79] width 17 height 17
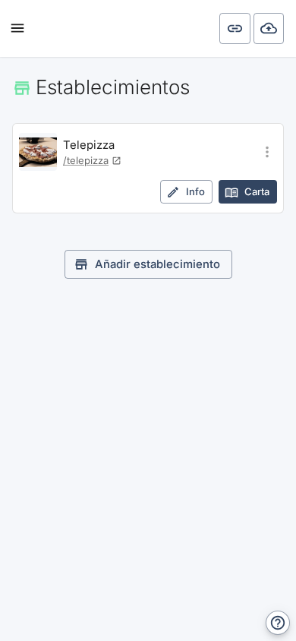
click at [243, 35] on icon "URLs personalizadas" at bounding box center [234, 28] width 17 height 17
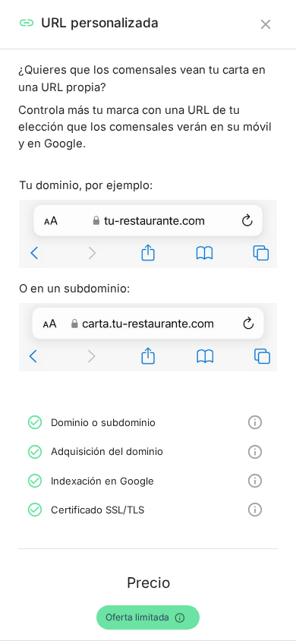
click at [266, 33] on button "Cerrar" at bounding box center [266, 24] width 24 height 24
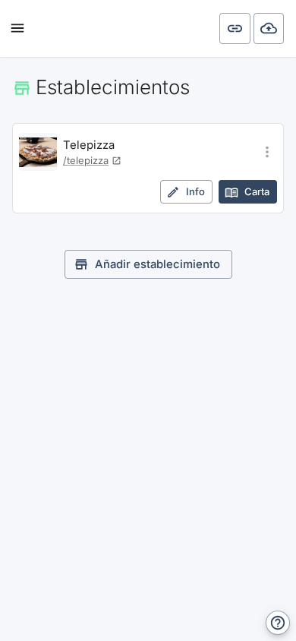
click at [5, 30] on button "open drawer" at bounding box center [17, 28] width 29 height 29
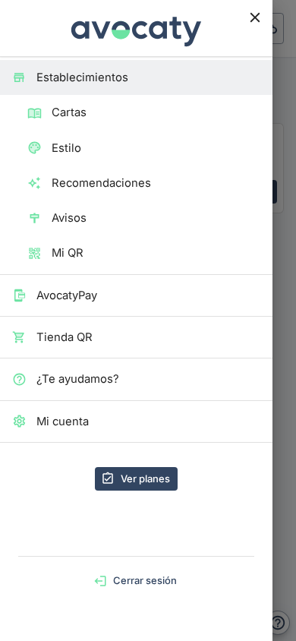
click at [84, 112] on span "Cartas" at bounding box center [156, 112] width 209 height 17
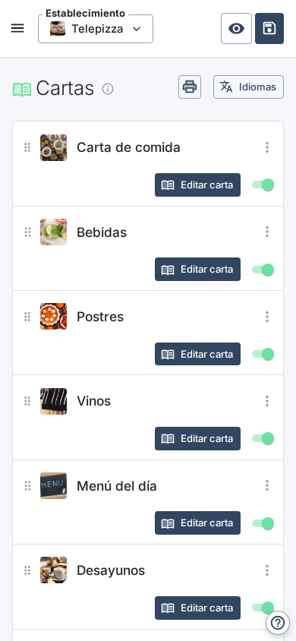
click at [133, 36] on span "Telepizza" at bounding box center [96, 28] width 116 height 29
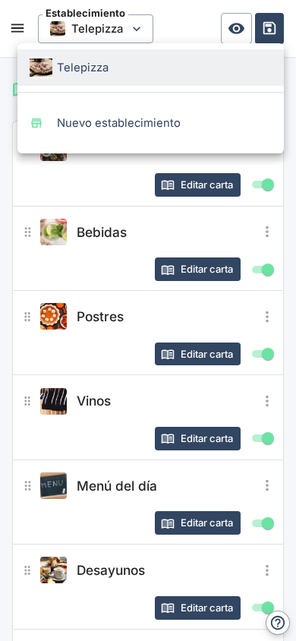
click at [133, 26] on div at bounding box center [148, 320] width 296 height 641
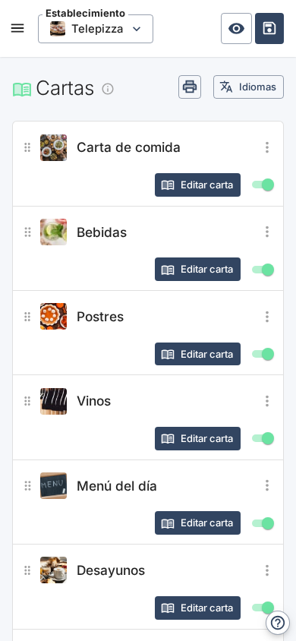
click at [157, 146] on span "Carta de comida" at bounding box center [129, 147] width 104 height 21
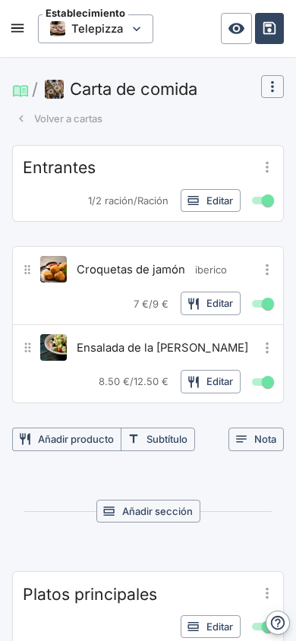
click at [160, 95] on button "Carta de comida" at bounding box center [123, 89] width 162 height 29
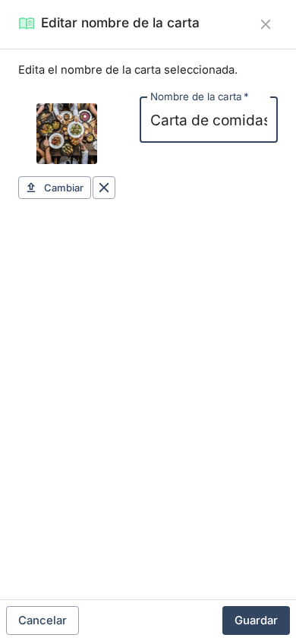
scroll to position [0, 4]
type input "Carta de comidas"
click at [271, 26] on icon "Cerrar" at bounding box center [266, 24] width 17 height 17
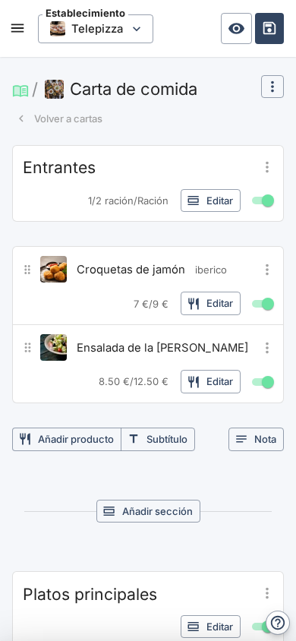
scroll to position [0, 0]
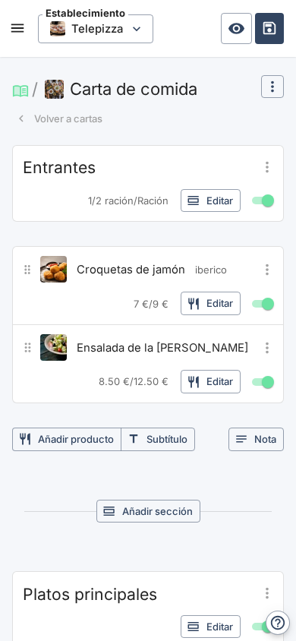
click at [21, 30] on icon "open drawer" at bounding box center [17, 28] width 17 height 17
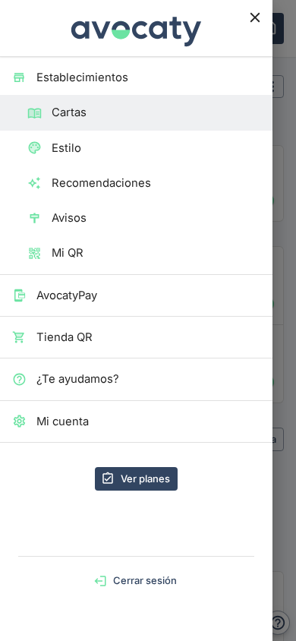
click at [78, 147] on span "Estilo" at bounding box center [156, 148] width 209 height 17
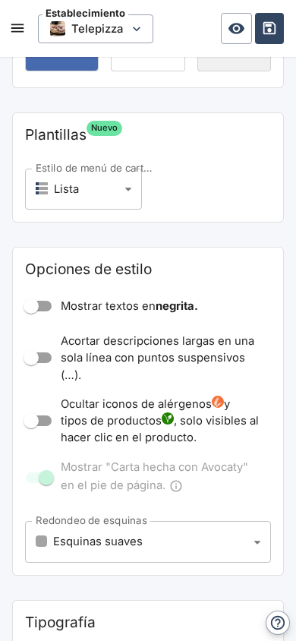
scroll to position [670, 0]
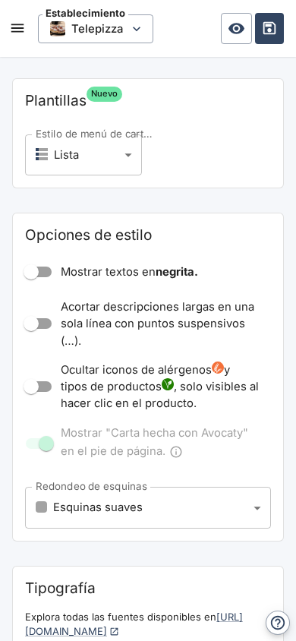
click at [44, 276] on input "Mostrar textos en negrita." at bounding box center [31, 272] width 87 height 29
checkbox input "true"
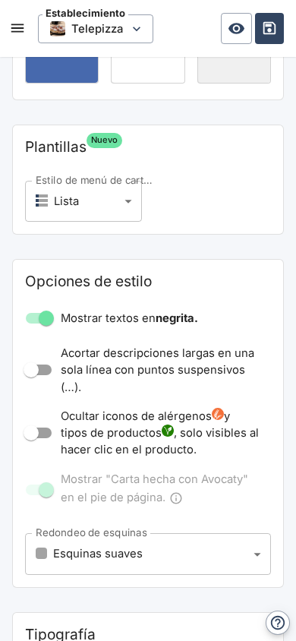
scroll to position [685, 0]
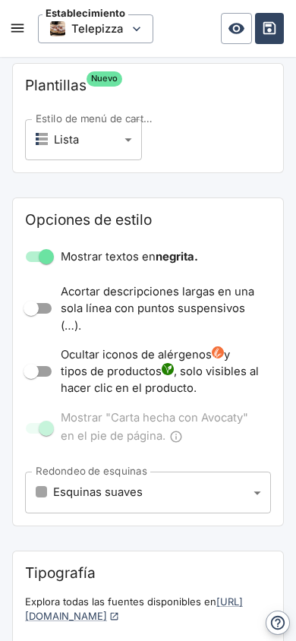
click at [42, 375] on input "Ocultar iconos de alérgenos y tipos de productos , solo visibles al hacer clic …" at bounding box center [31, 371] width 87 height 29
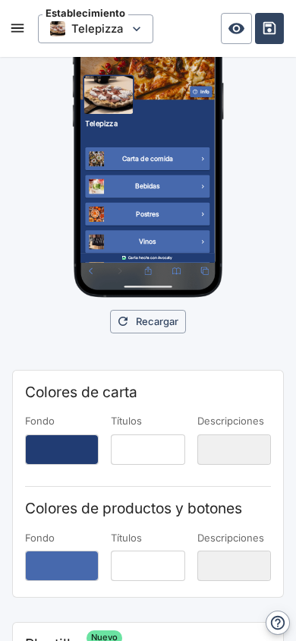
scroll to position [0, 0]
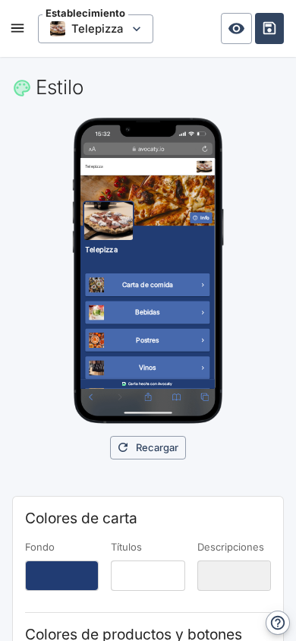
click at [255, 497] on link "Carta de comida" at bounding box center [249, 475] width 312 height 57
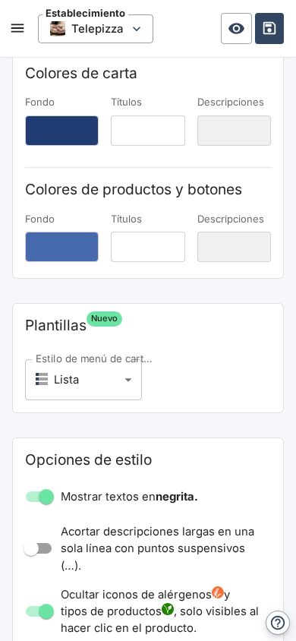
scroll to position [446, 0]
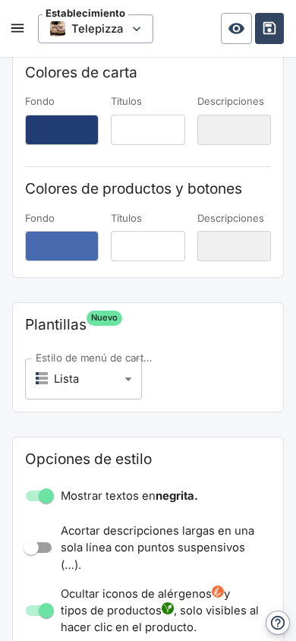
click at [46, 615] on input "Ocultar iconos de alérgenos y tipos de productos , solo visibles al hacer clic …" at bounding box center [46, 611] width 87 height 29
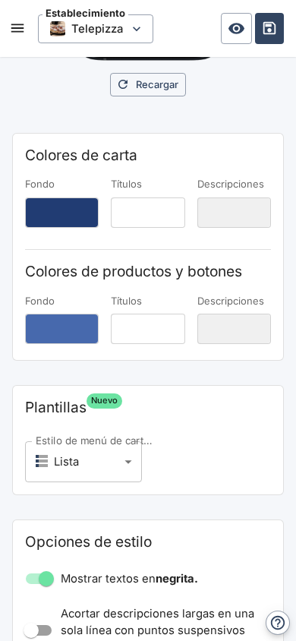
scroll to position [521, 0]
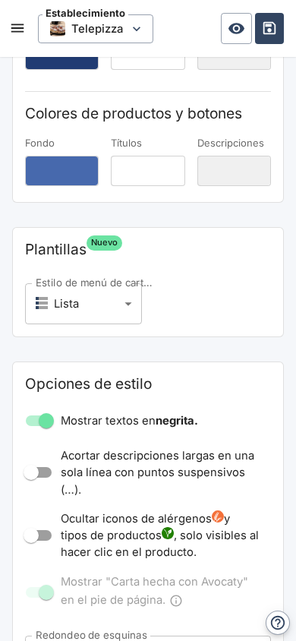
click at [40, 541] on input "Ocultar iconos de alérgenos y tipos de productos , solo visibles al hacer clic …" at bounding box center [31, 535] width 87 height 29
checkbox input "true"
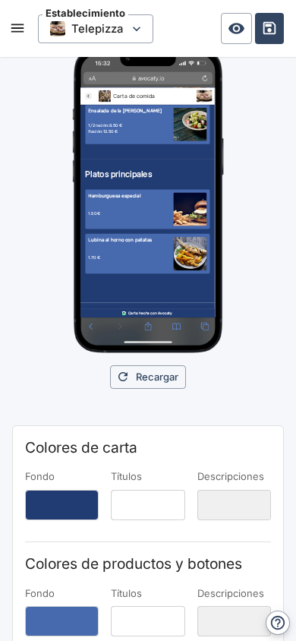
scroll to position [26, 0]
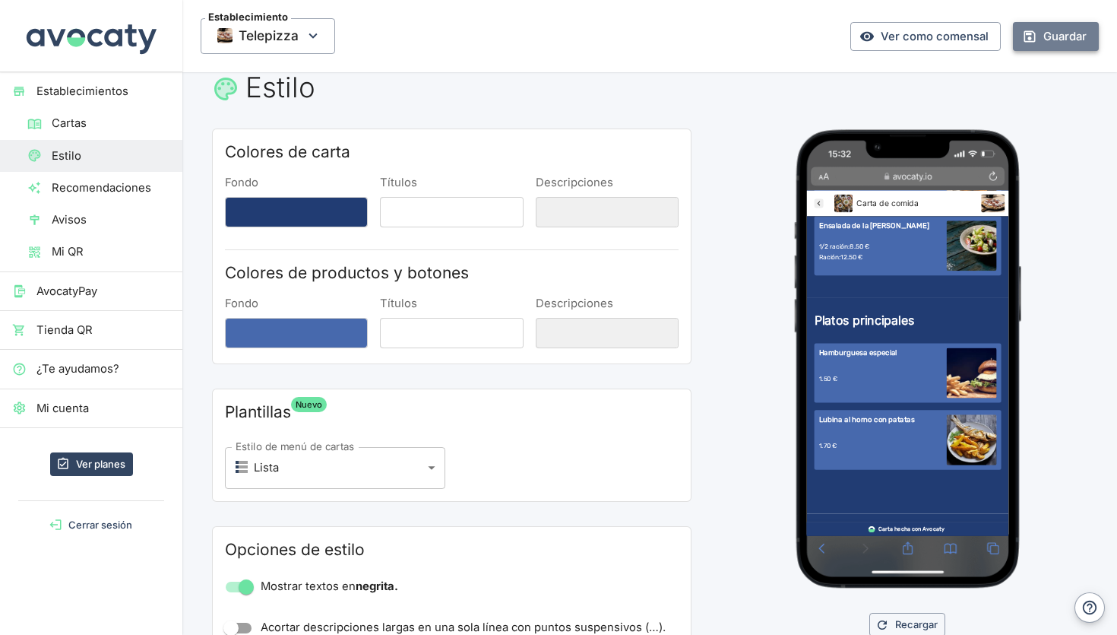
click at [1075, 39] on button "Guardar" at bounding box center [1056, 36] width 86 height 29
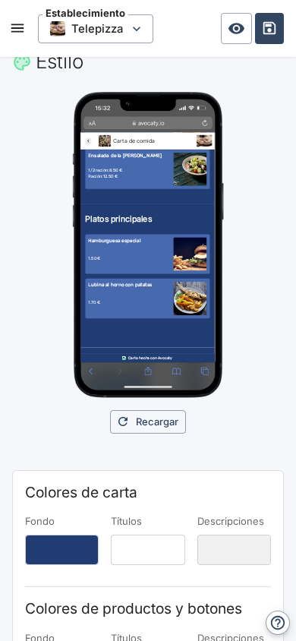
scroll to position [0, 0]
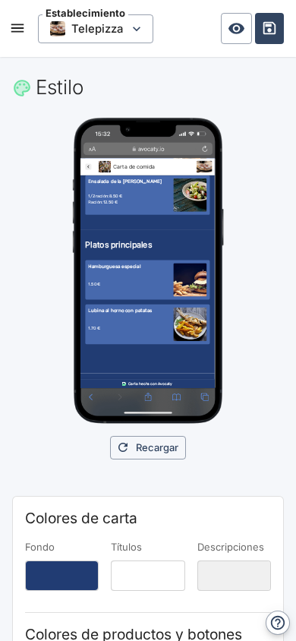
click at [171, 451] on button "Recargar" at bounding box center [148, 448] width 76 height 24
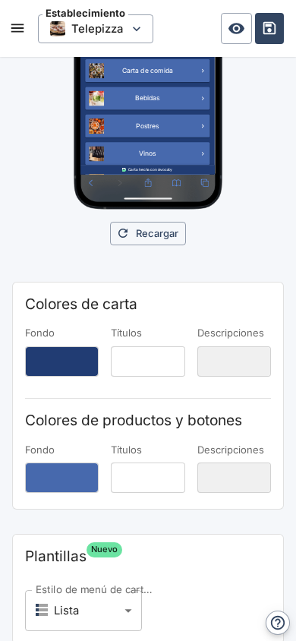
scroll to position [122, 0]
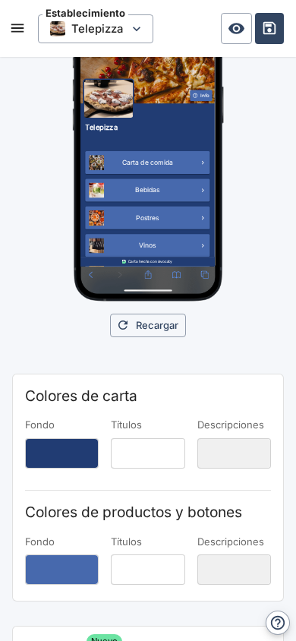
click at [145, 271] on div at bounding box center [148, 148] width 154 height 307
click at [150, 274] on div at bounding box center [148, 148] width 154 height 307
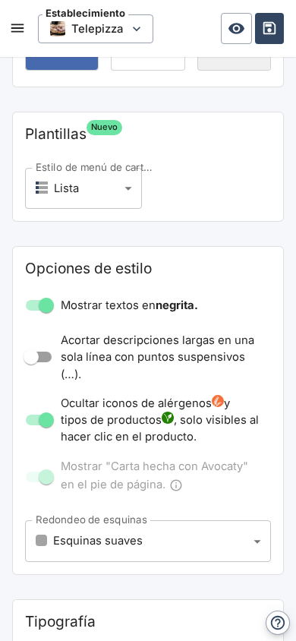
scroll to position [631, 0]
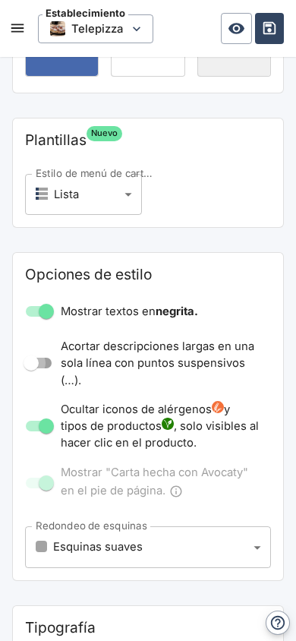
click at [38, 366] on input "Acortar descripciones largas en una sola línea con puntos suspensivos (…)." at bounding box center [31, 363] width 87 height 29
checkbox input "true"
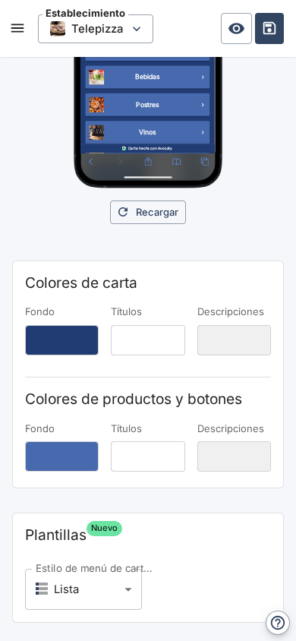
scroll to position [0, 0]
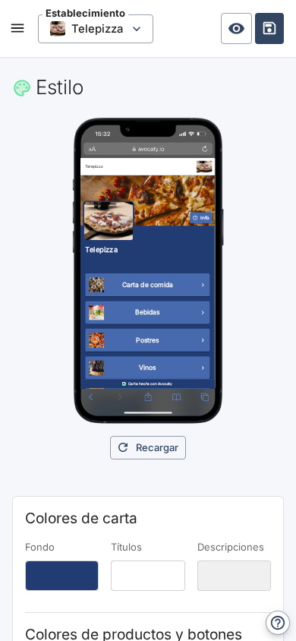
click at [223, 489] on link "Carta de comida" at bounding box center [249, 475] width 312 height 57
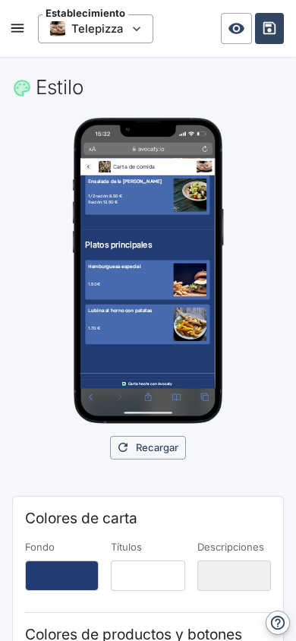
click at [17, 31] on icon "open drawer" at bounding box center [17, 28] width 13 height 8
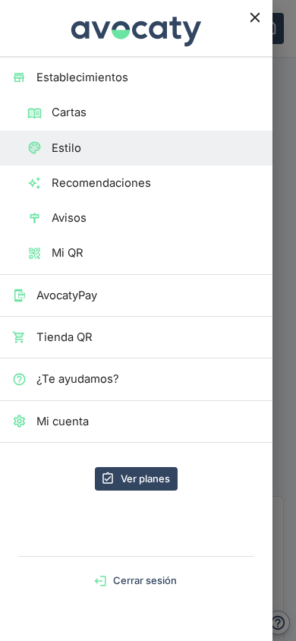
click at [258, 16] on icon "Cerrar menú" at bounding box center [255, 17] width 17 height 17
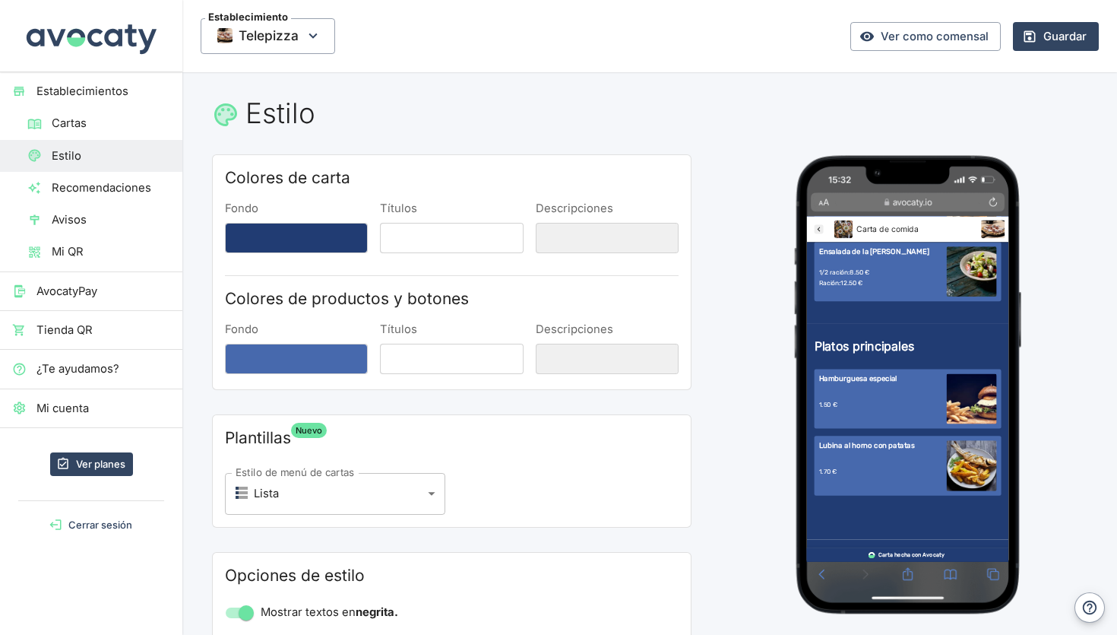
click at [114, 124] on span "Cartas" at bounding box center [111, 123] width 119 height 17
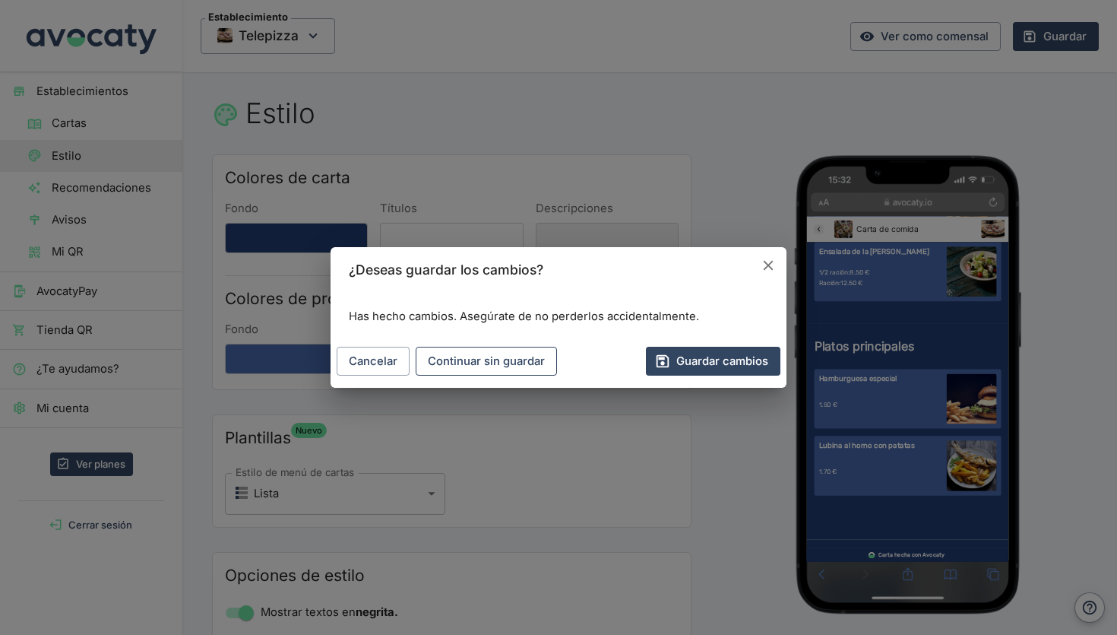
click at [468, 365] on button "Continuar sin guardar" at bounding box center [486, 361] width 141 height 29
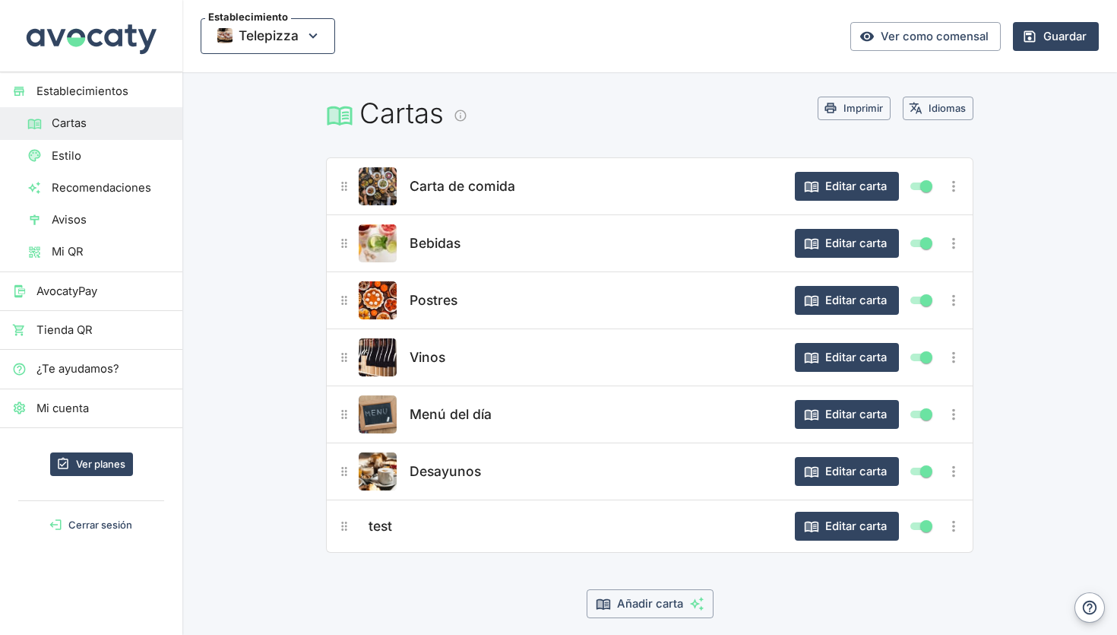
click at [259, 33] on span "Telepizza" at bounding box center [269, 35] width 60 height 23
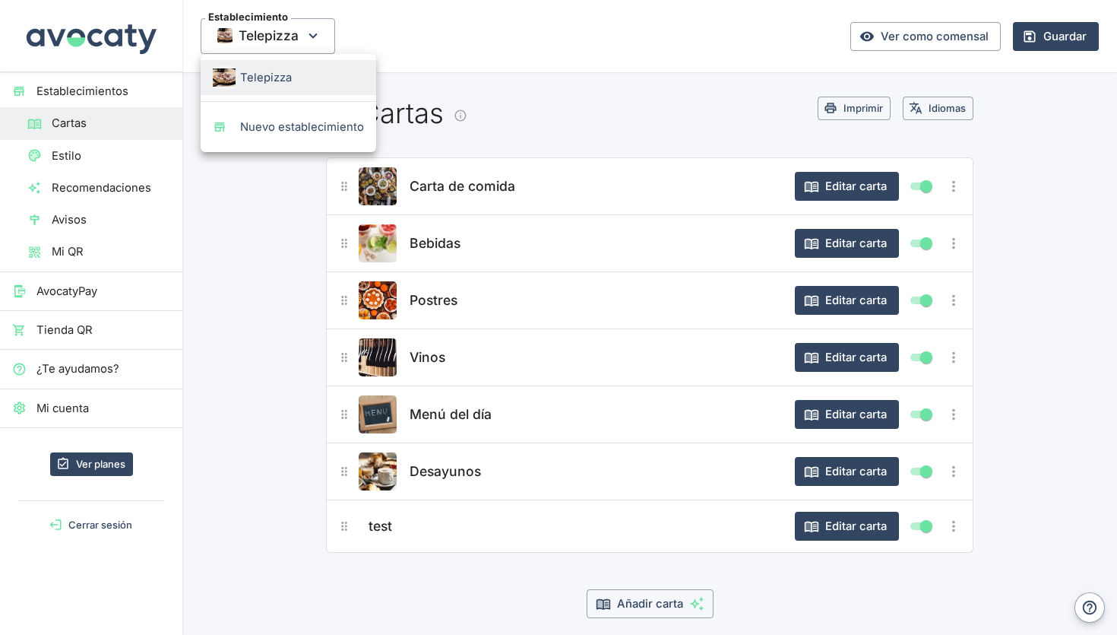
click at [242, 217] on div at bounding box center [558, 317] width 1117 height 635
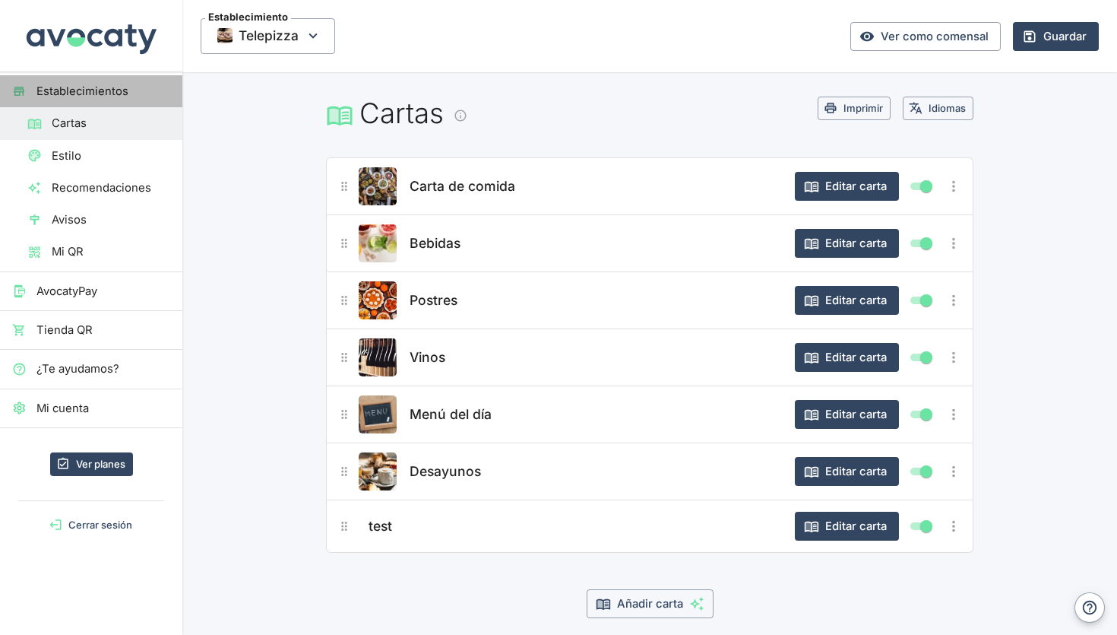
click at [95, 90] on span "Establecimientos" at bounding box center [103, 91] width 134 height 17
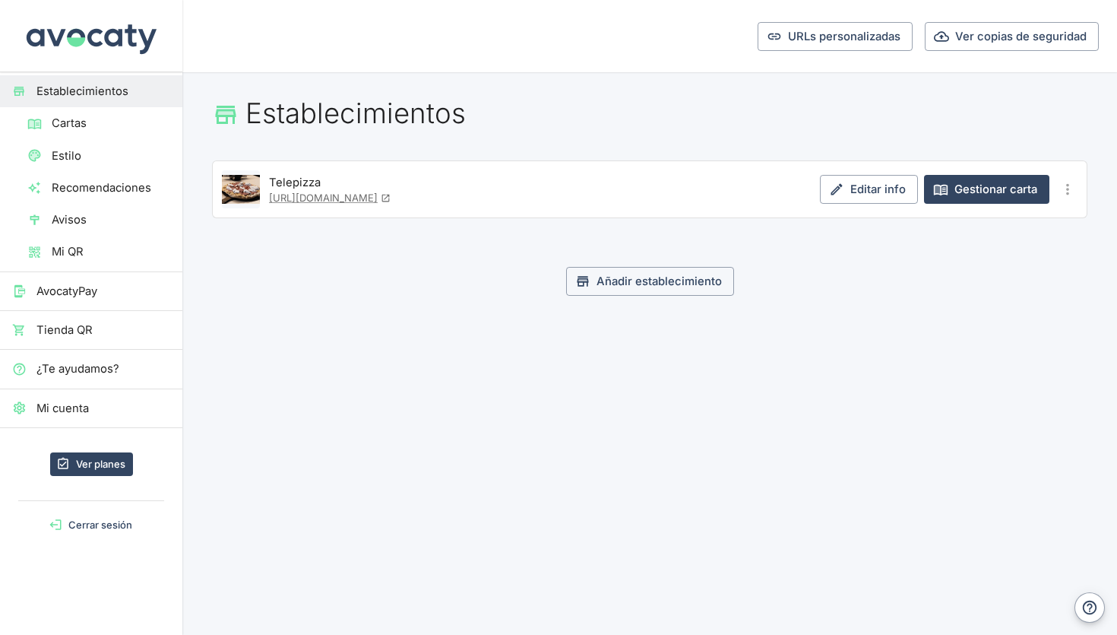
click at [100, 150] on span "Estilo" at bounding box center [111, 155] width 119 height 17
